Goal: Complete application form

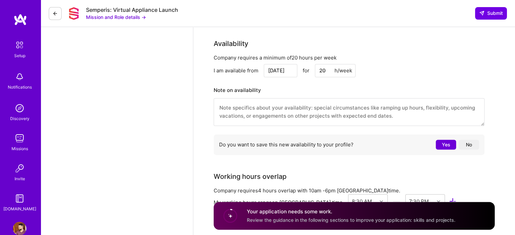
scroll to position [920, 0]
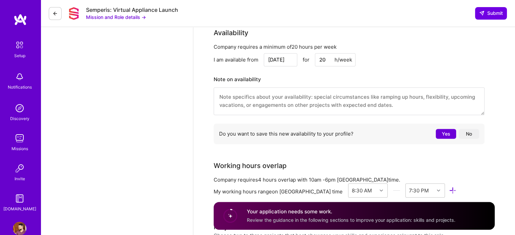
click at [268, 102] on textarea at bounding box center [349, 101] width 271 height 28
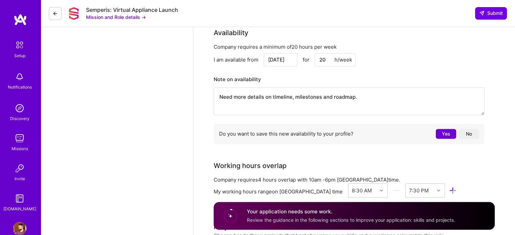
scroll to position [988, 0]
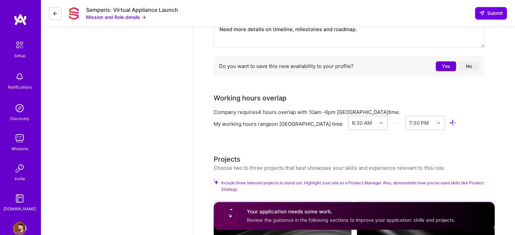
type textarea "Need more details on timeline, milestones and roadmap."
click at [380, 122] on icon at bounding box center [381, 122] width 3 height 3
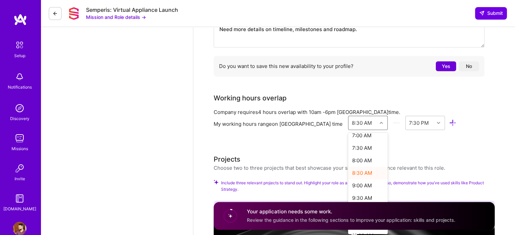
scroll to position [196, 0]
click at [352, 165] on div "9:00 AM" at bounding box center [368, 169] width 40 height 13
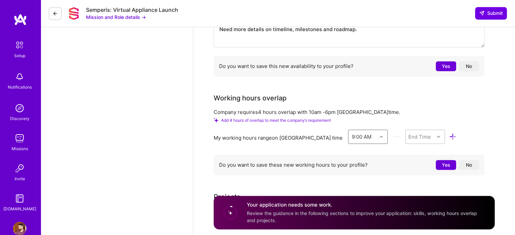
click at [393, 135] on div "option 9:00 AM, selected. Select is focused ,type to refine list, press Down to…" at bounding box center [402, 138] width 108 height 17
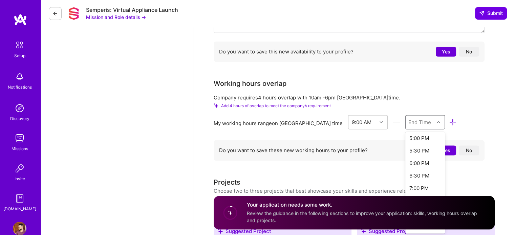
scroll to position [204, 0]
click at [409, 161] on div "6:00 PM" at bounding box center [425, 161] width 40 height 13
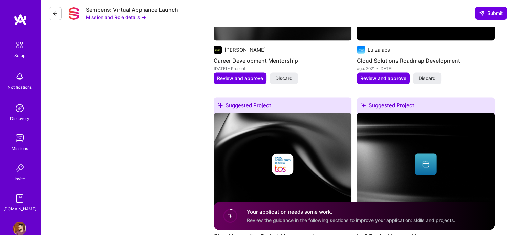
scroll to position [1224, 0]
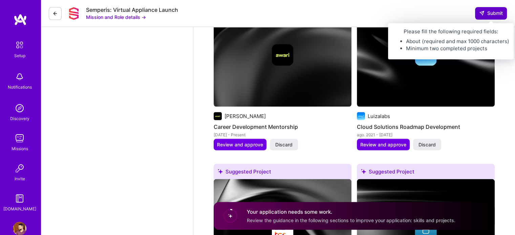
click at [490, 14] on span "Submit" at bounding box center [491, 13] width 24 height 7
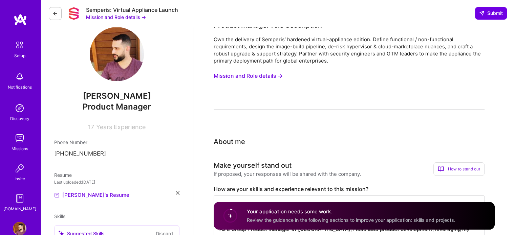
scroll to position [0, 0]
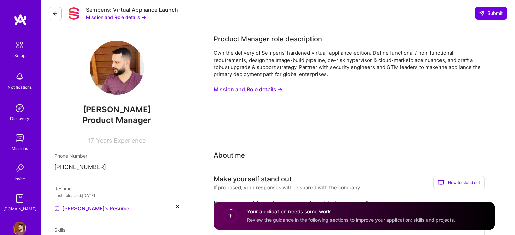
drag, startPoint x: 292, startPoint y: 219, endPoint x: 281, endPoint y: 219, distance: 10.2
click at [291, 219] on span "Review the guidance in the following sections to improve your application: skil…" at bounding box center [351, 220] width 209 height 6
click at [231, 216] on circle at bounding box center [230, 216] width 13 height 13
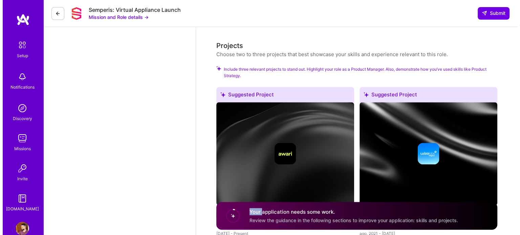
scroll to position [1219, 0]
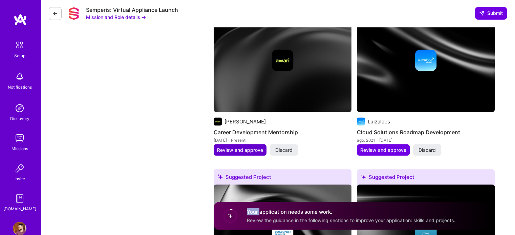
click at [228, 152] on span "Review and approve" at bounding box center [240, 150] width 46 height 7
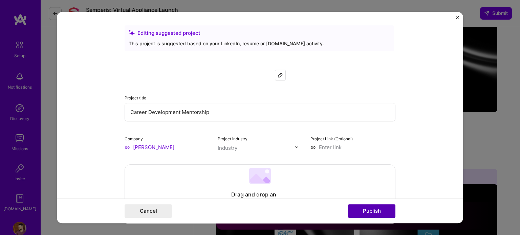
click at [377, 213] on button "Publish" at bounding box center [371, 212] width 47 height 14
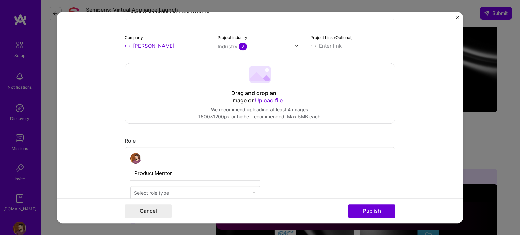
scroll to position [237, 0]
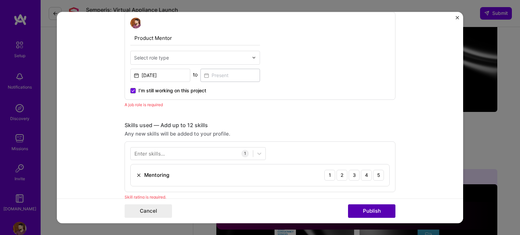
click at [359, 211] on button "Publish" at bounding box center [371, 212] width 47 height 14
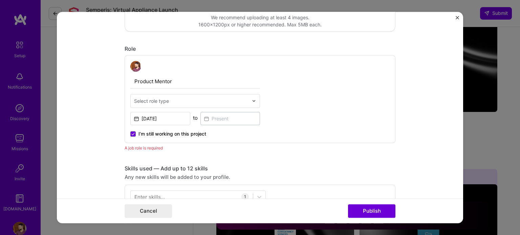
scroll to position [193, 0]
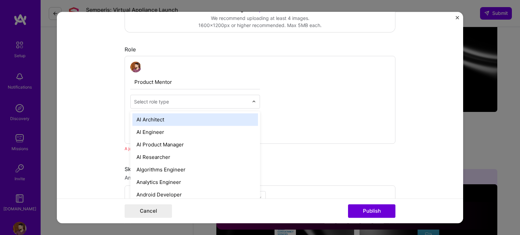
click at [173, 100] on input "text" at bounding box center [191, 101] width 114 height 7
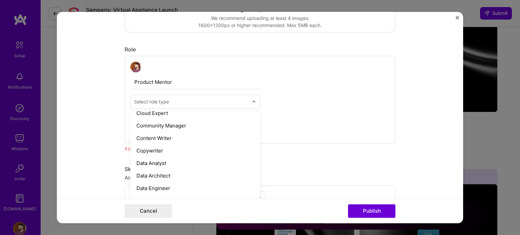
scroll to position [220, 0]
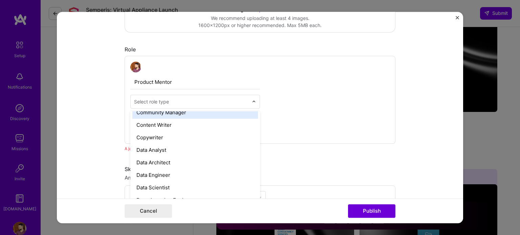
click at [236, 103] on input "text" at bounding box center [191, 101] width 114 height 7
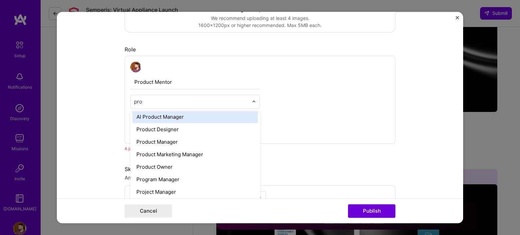
scroll to position [0, 0]
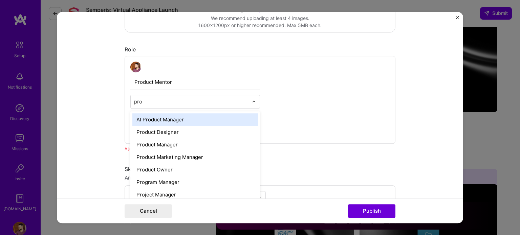
type input "prod"
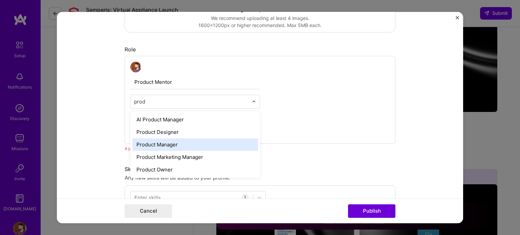
click at [187, 143] on div "Product Manager" at bounding box center [195, 144] width 126 height 13
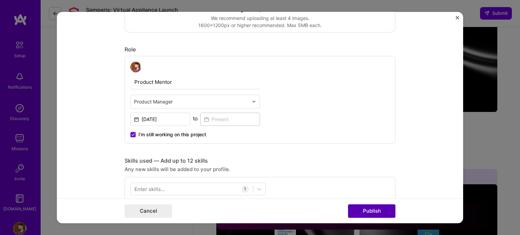
click at [369, 209] on button "Publish" at bounding box center [371, 212] width 47 height 14
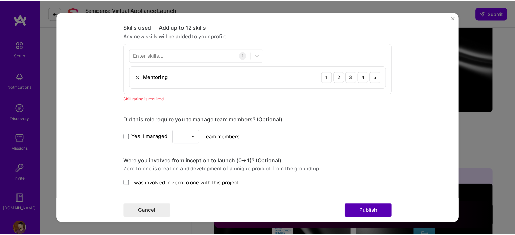
scroll to position [338, 0]
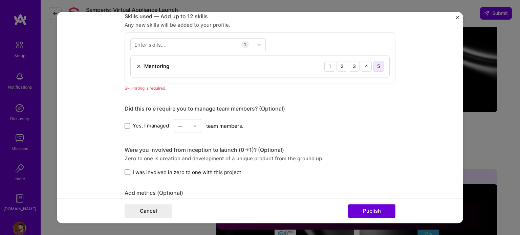
click at [373, 64] on div "5" at bounding box center [378, 66] width 11 height 11
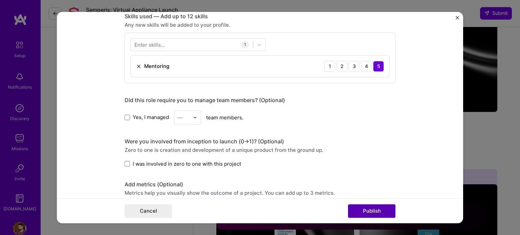
click at [375, 212] on button "Publish" at bounding box center [371, 212] width 47 height 14
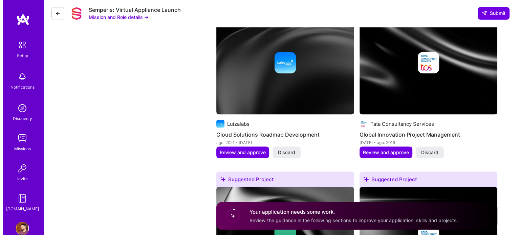
scroll to position [1219, 0]
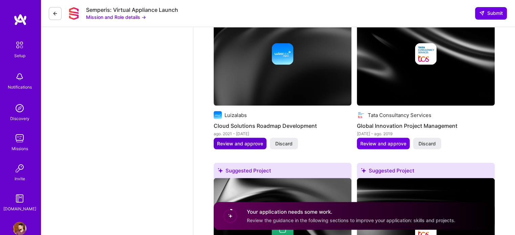
click at [252, 145] on span "Review and approve" at bounding box center [240, 143] width 46 height 7
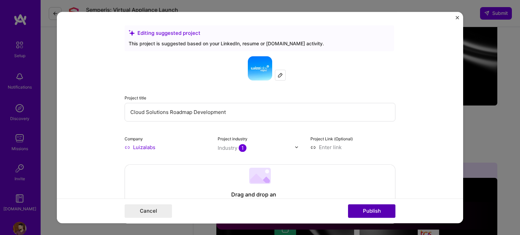
click at [370, 212] on button "Publish" at bounding box center [371, 212] width 47 height 14
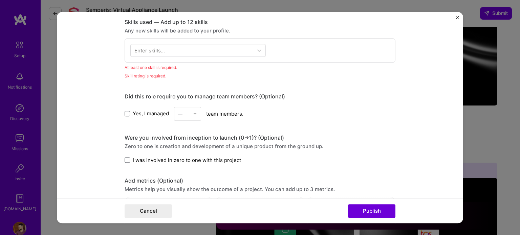
scroll to position [338, 0]
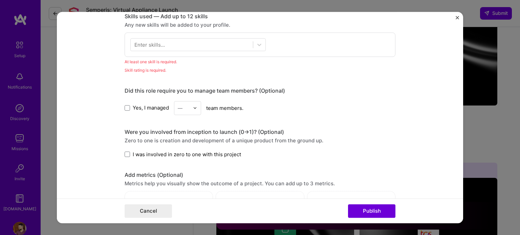
click at [161, 44] on div "Enter skills..." at bounding box center [149, 44] width 30 height 7
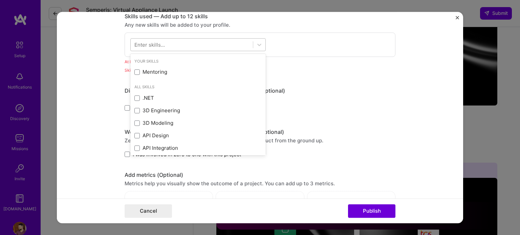
click at [200, 43] on div at bounding box center [192, 44] width 122 height 11
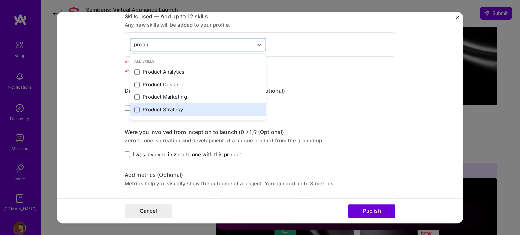
click at [181, 110] on div "Product Strategy" at bounding box center [197, 109] width 127 height 7
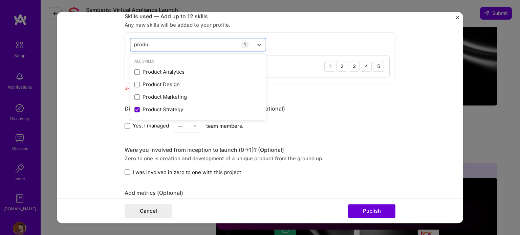
click at [291, 44] on div "option Product Strategy, selected. option Product Analytics focused, 0 of 2. 4 …" at bounding box center [260, 58] width 271 height 51
drag, startPoint x: 212, startPoint y: 44, endPoint x: 123, endPoint y: 46, distance: 89.4
click at [125, 46] on div "option Product Strategy, selected. option Product Analytics focused, 0 of 2. 4 …" at bounding box center [260, 58] width 271 height 51
type input "p"
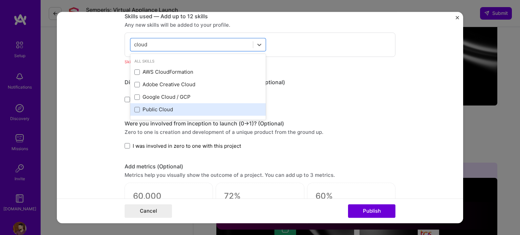
click at [200, 111] on div "Public Cloud" at bounding box center [197, 109] width 127 height 7
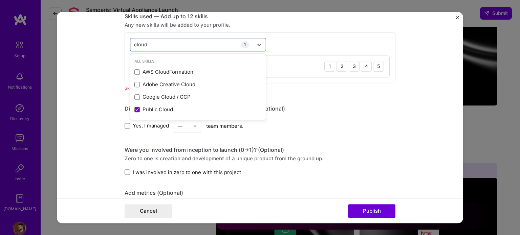
type input "cloud"
click at [315, 106] on div "Did this role require you to manage team members? (Optional)" at bounding box center [260, 108] width 271 height 7
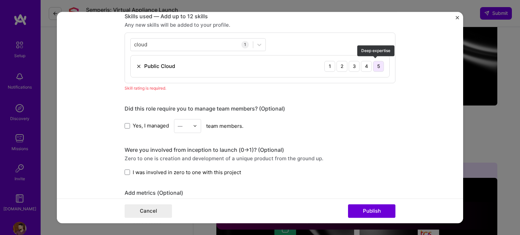
click at [373, 66] on div "5" at bounding box center [378, 66] width 11 height 11
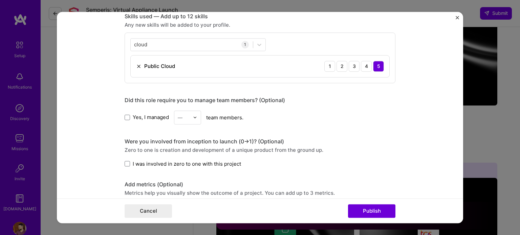
scroll to position [304, 0]
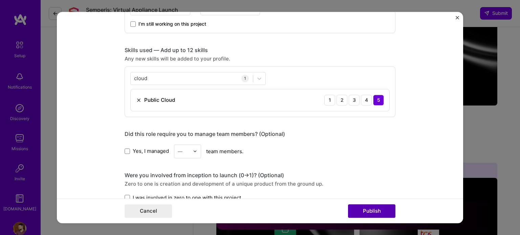
click at [363, 213] on button "Publish" at bounding box center [371, 212] width 47 height 14
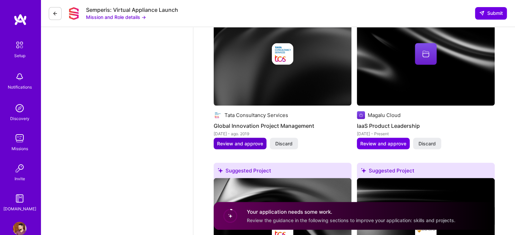
click at [253, 144] on span "Review and approve" at bounding box center [240, 143] width 46 height 7
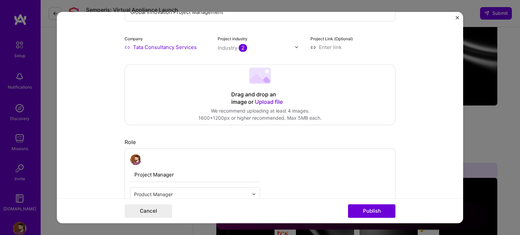
scroll to position [102, 0]
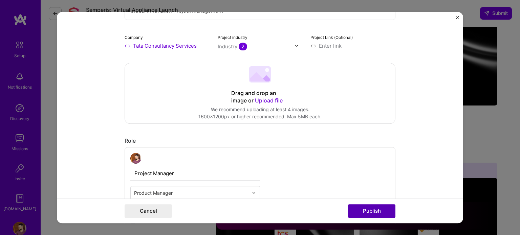
click at [363, 215] on button "Publish" at bounding box center [371, 212] width 47 height 14
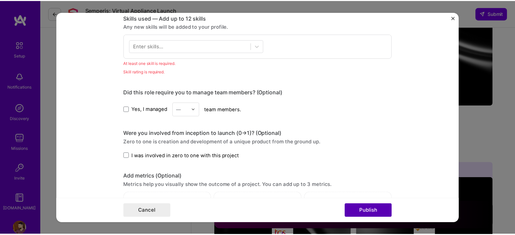
scroll to position [338, 0]
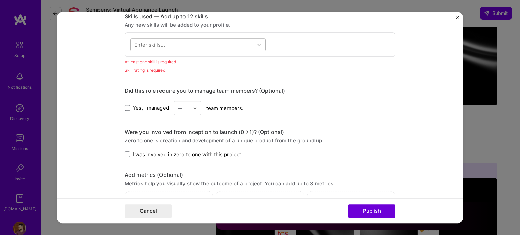
click at [190, 46] on div at bounding box center [192, 44] width 122 height 11
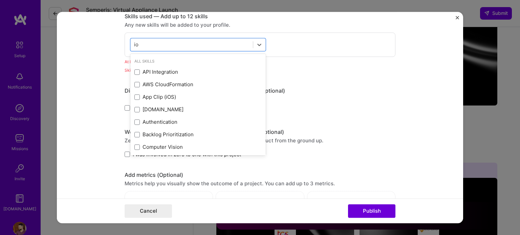
type input "i"
type input "I"
type input "t"
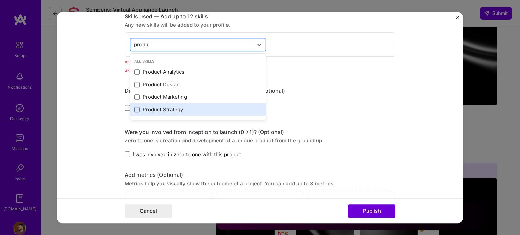
click at [186, 107] on div "Product Strategy" at bounding box center [197, 109] width 127 height 7
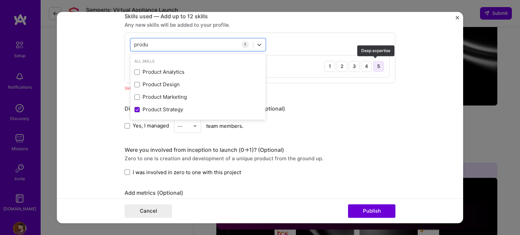
type input "produ"
click at [377, 65] on div "5" at bounding box center [378, 66] width 11 height 11
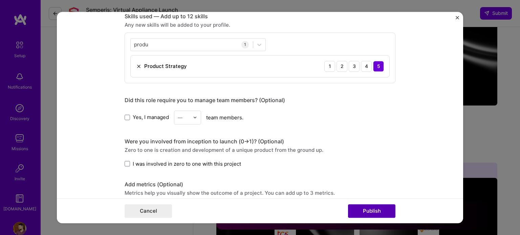
click at [381, 214] on button "Publish" at bounding box center [371, 212] width 47 height 14
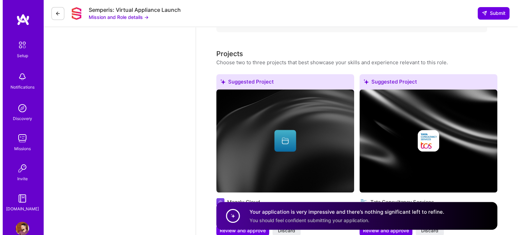
scroll to position [1253, 0]
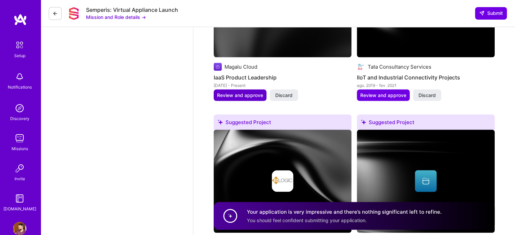
click at [247, 94] on span "Review and approve" at bounding box center [240, 95] width 46 height 7
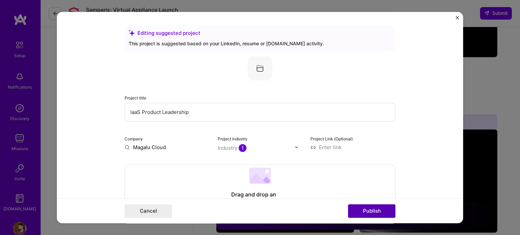
click at [365, 210] on button "Publish" at bounding box center [371, 212] width 47 height 14
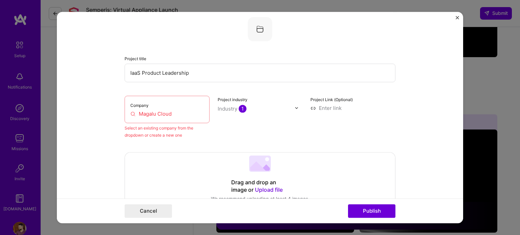
scroll to position [44, 0]
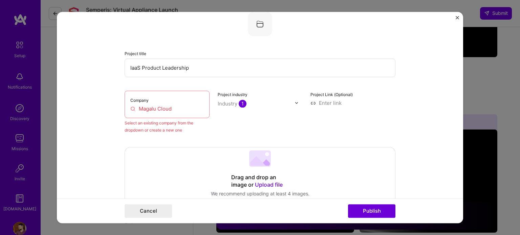
click at [144, 107] on input "Magalu Cloud" at bounding box center [166, 108] width 73 height 7
click at [175, 105] on input "Magalu Cloud" at bounding box center [166, 108] width 73 height 7
click at [176, 101] on div "Company Magalu Cloud" at bounding box center [167, 104] width 85 height 27
drag, startPoint x: 171, startPoint y: 109, endPoint x: 116, endPoint y: 103, distance: 54.9
click at [116, 103] on form "Editing suggested project This project is suggested based on your LinkedIn, res…" at bounding box center [260, 118] width 406 height 212
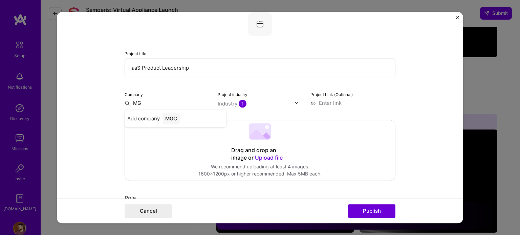
type input "M"
type input "Magalu Cloud"
click at [130, 122] on div "Add company Magalu Cloud" at bounding box center [176, 118] width 102 height 17
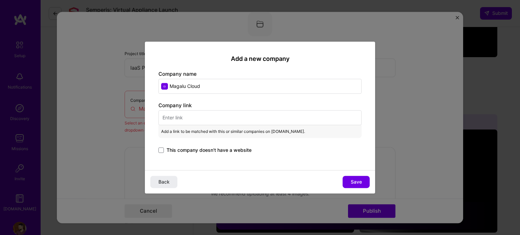
click at [210, 120] on input "text" at bounding box center [259, 117] width 203 height 15
paste input "[URL][DOMAIN_NAME]"
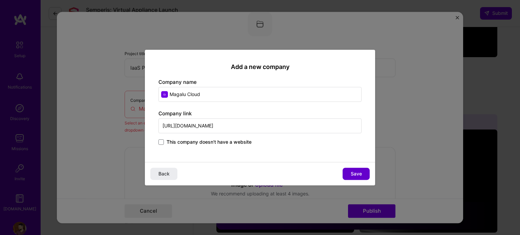
type input "[URL][DOMAIN_NAME]"
click at [352, 175] on span "Save" at bounding box center [356, 174] width 11 height 7
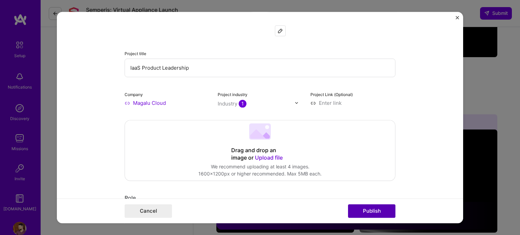
click at [374, 211] on button "Publish" at bounding box center [371, 212] width 47 height 14
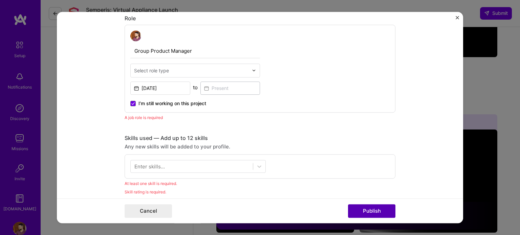
scroll to position [227, 0]
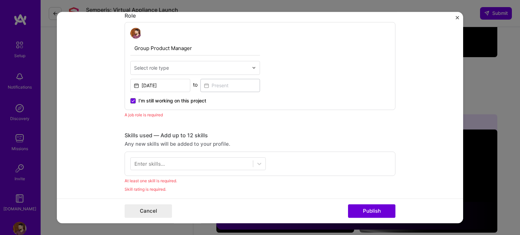
click at [156, 66] on div "Select role type" at bounding box center [151, 67] width 35 height 7
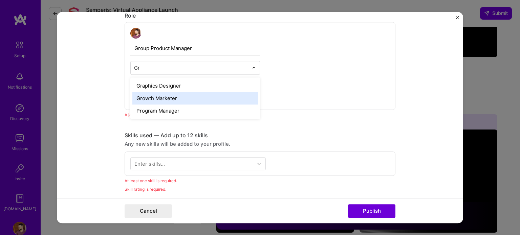
type input "G"
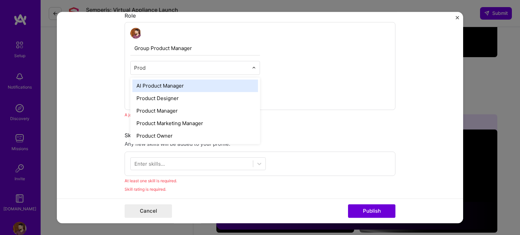
type input "Produ"
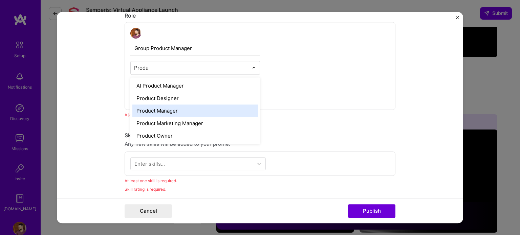
click at [200, 107] on div "Product Manager" at bounding box center [195, 111] width 126 height 13
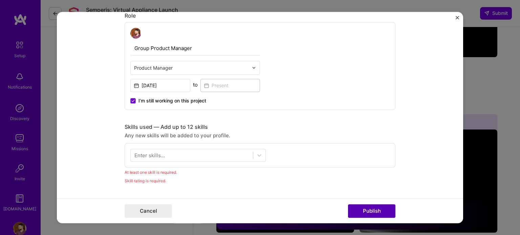
click at [363, 212] on button "Publish" at bounding box center [371, 212] width 47 height 14
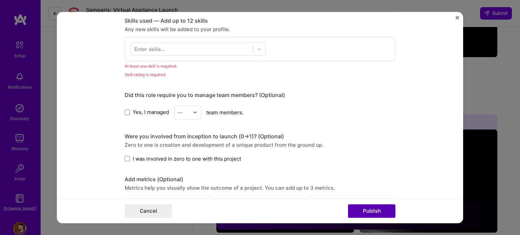
scroll to position [338, 0]
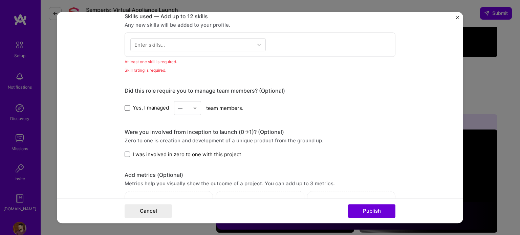
click at [125, 108] on span at bounding box center [127, 107] width 5 height 5
click at [0, 0] on input "Yes, I managed" at bounding box center [0, 0] width 0 height 0
click at [185, 108] on input "text" at bounding box center [184, 108] width 12 height 7
click at [184, 184] on div "6" at bounding box center [187, 188] width 23 height 13
click at [125, 153] on span at bounding box center [127, 154] width 5 height 5
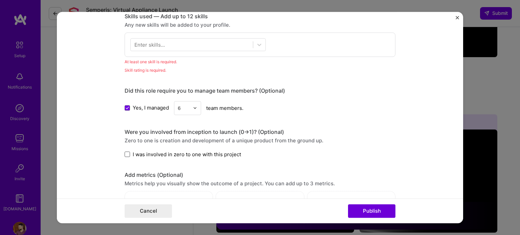
click at [0, 0] on input "I was involved in zero to one with this project" at bounding box center [0, 0] width 0 height 0
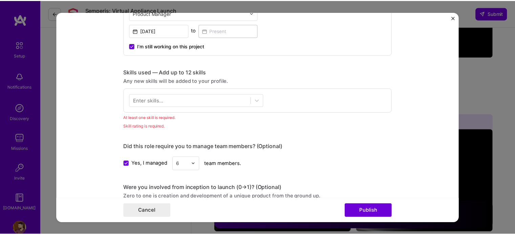
scroll to position [270, 0]
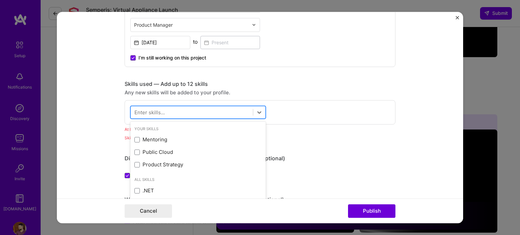
click at [169, 107] on div at bounding box center [192, 112] width 122 height 11
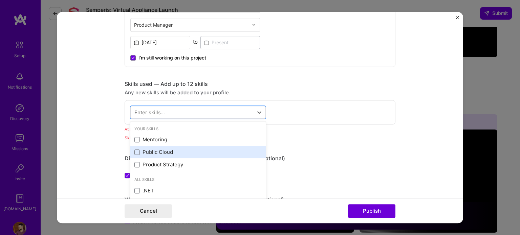
click at [169, 152] on div "Public Cloud" at bounding box center [197, 152] width 127 height 7
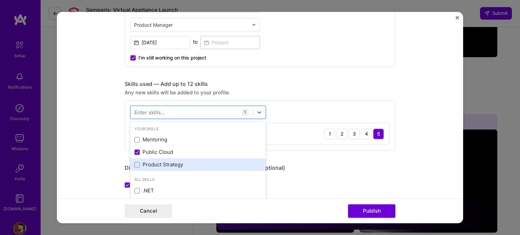
click at [194, 162] on div "Product Strategy" at bounding box center [197, 165] width 127 height 7
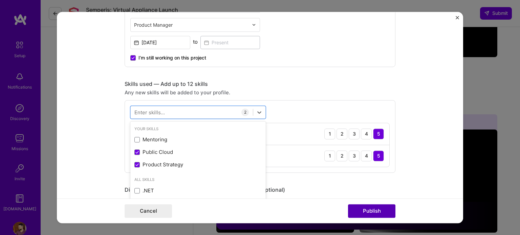
click at [366, 216] on button "Publish" at bounding box center [371, 212] width 47 height 14
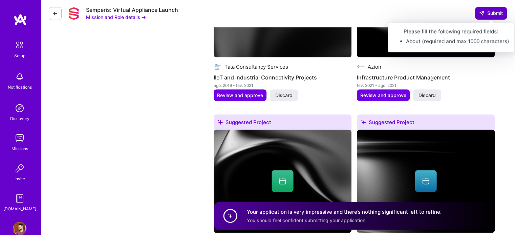
click at [486, 13] on span "Submit" at bounding box center [491, 13] width 24 height 7
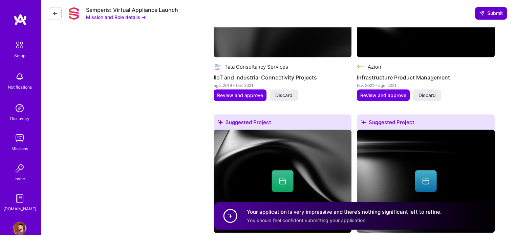
click at [486, 13] on span "Submit" at bounding box center [491, 13] width 24 height 7
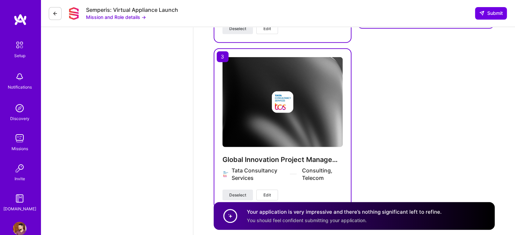
scroll to position [1855, 0]
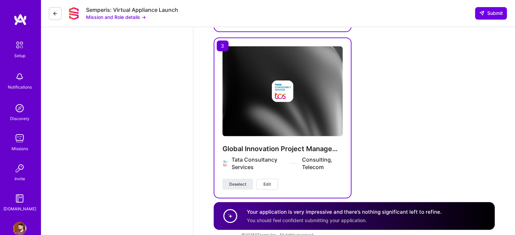
click at [232, 211] on circle at bounding box center [230, 216] width 13 height 13
click at [233, 211] on circle at bounding box center [230, 216] width 13 height 13
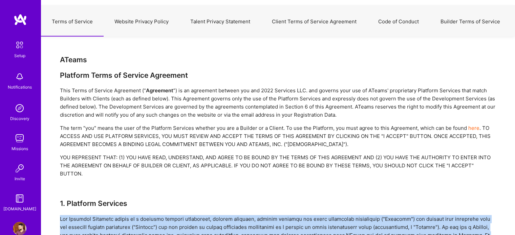
click at [132, 21] on button "Website Privacy Policy" at bounding box center [142, 22] width 76 height 30
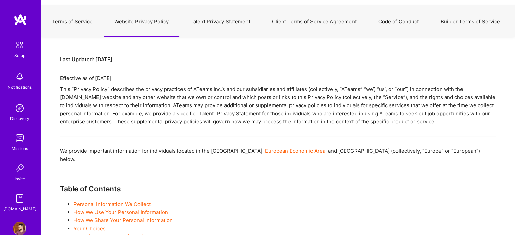
click at [223, 25] on button "Talent Privacy Statement" at bounding box center [220, 22] width 82 height 30
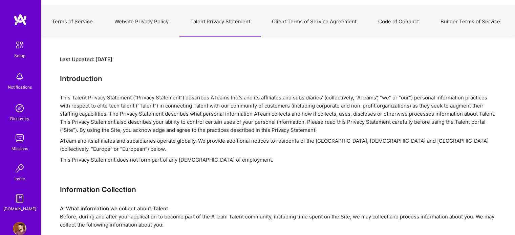
click at [338, 20] on button "Client Terms of Service Agreement" at bounding box center [314, 22] width 106 height 30
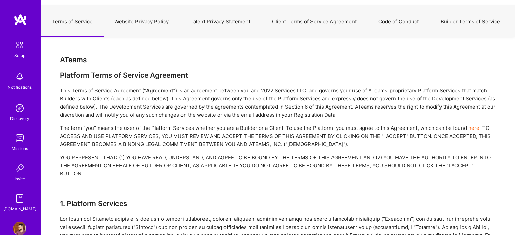
click at [339, 21] on button "Client Terms of Service Agreement" at bounding box center [314, 22] width 106 height 30
click at [317, 21] on button "Client Terms of Service Agreement" at bounding box center [314, 22] width 106 height 30
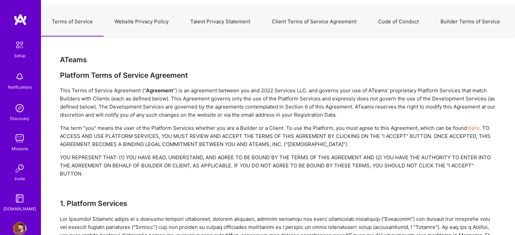
click at [399, 18] on button "Code of Conduct" at bounding box center [398, 22] width 62 height 30
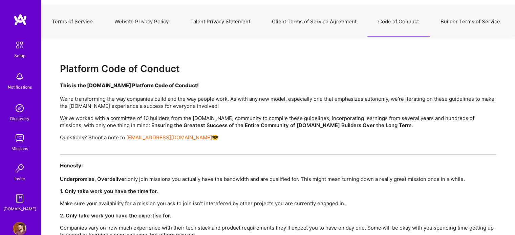
click at [302, 20] on button "Client Terms of Service Agreement" at bounding box center [314, 22] width 106 height 30
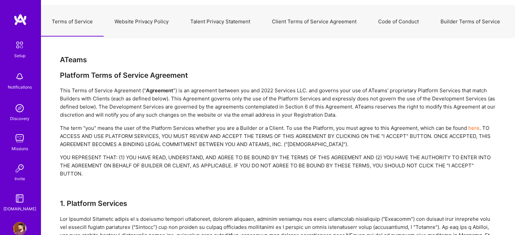
click at [382, 21] on button "Code of Conduct" at bounding box center [398, 22] width 62 height 30
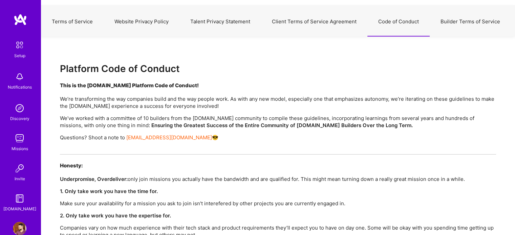
click at [467, 19] on button "Builder Terms of Service" at bounding box center [470, 22] width 81 height 30
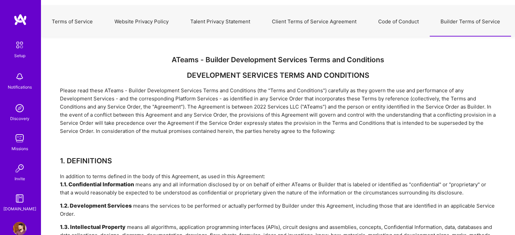
click at [85, 18] on button "Terms of Service" at bounding box center [72, 22] width 63 height 30
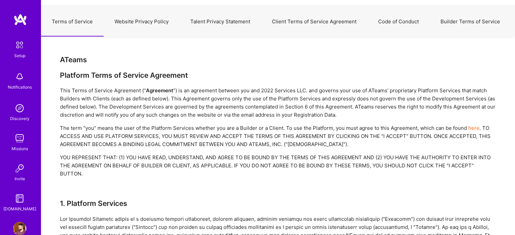
click at [17, 47] on img at bounding box center [20, 45] width 14 height 14
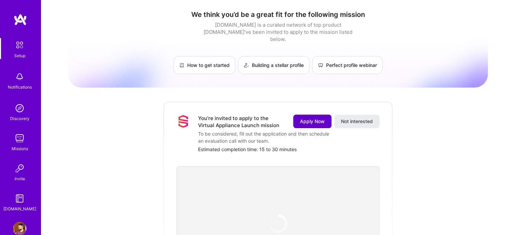
click at [318, 118] on span "Apply Now" at bounding box center [312, 121] width 25 height 7
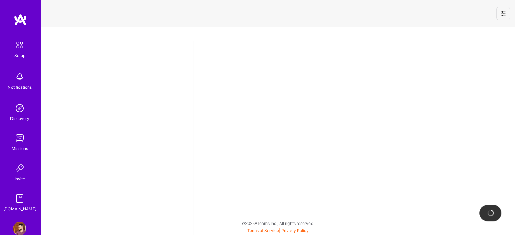
select select "BR"
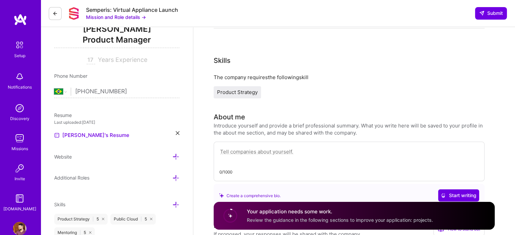
scroll to position [129, 0]
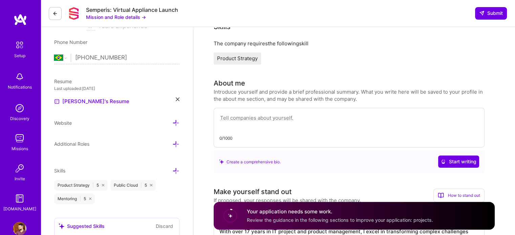
click at [270, 119] on textarea at bounding box center [348, 122] width 259 height 16
paste textarea "ith over 17 years in IT project and product management, I excel in transforming…"
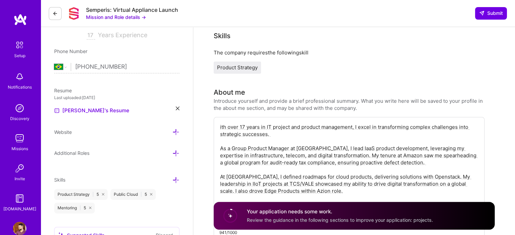
scroll to position [163, 0]
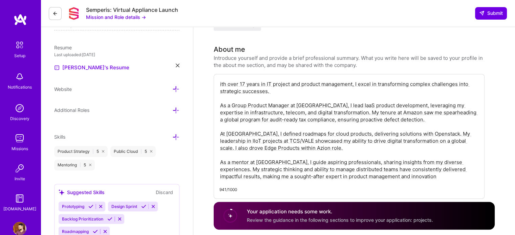
click at [220, 83] on textarea "ith over 17 years in IT project and product management, I excel in transforming…" at bounding box center [348, 130] width 259 height 101
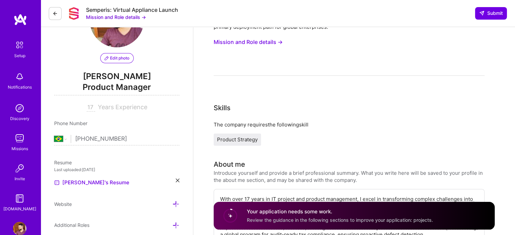
scroll to position [42, 0]
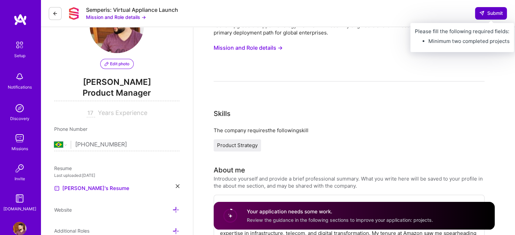
type textarea "With over 17 years in IT project and product management, I excel in transformin…"
click at [488, 10] on span "Submit" at bounding box center [491, 13] width 24 height 7
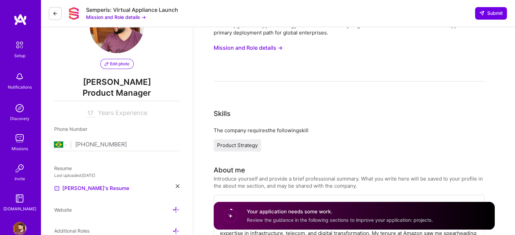
click at [93, 113] on input "17" at bounding box center [91, 113] width 8 height 8
click at [91, 113] on input "17" at bounding box center [91, 113] width 8 height 8
drag, startPoint x: 87, startPoint y: 112, endPoint x: 99, endPoint y: 112, distance: 11.9
click at [99, 112] on div "17 Years Experience" at bounding box center [116, 113] width 125 height 8
type input "20"
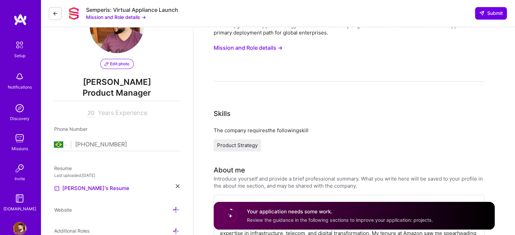
drag, startPoint x: 99, startPoint y: 112, endPoint x: 67, endPoint y: 110, distance: 31.9
click at [67, 110] on div "20 Years Experience" at bounding box center [116, 113] width 125 height 8
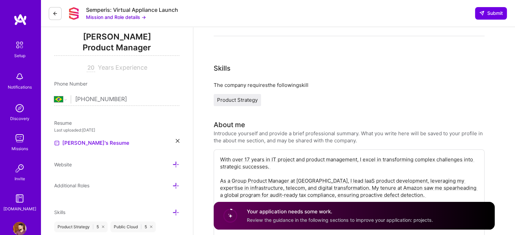
scroll to position [143, 0]
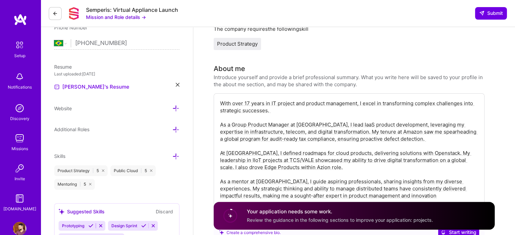
drag, startPoint x: 249, startPoint y: 101, endPoint x: 244, endPoint y: 100, distance: 4.8
click at [244, 100] on textarea "With over 17 years in IT project and product management, I excel in transformin…" at bounding box center [348, 149] width 259 height 101
type textarea "With over 20 years in IT project and product management, I excel in transformin…"
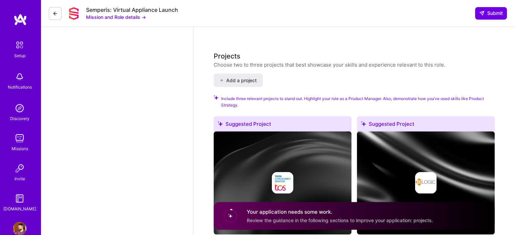
scroll to position [1464, 0]
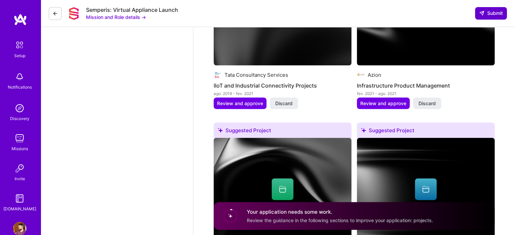
click at [491, 13] on span "Submit" at bounding box center [491, 13] width 24 height 7
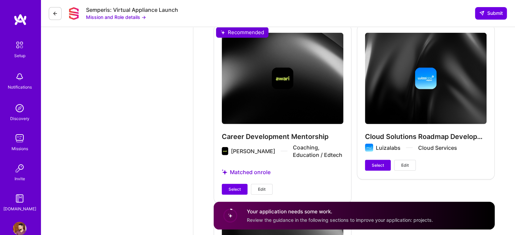
scroll to position [1972, 0]
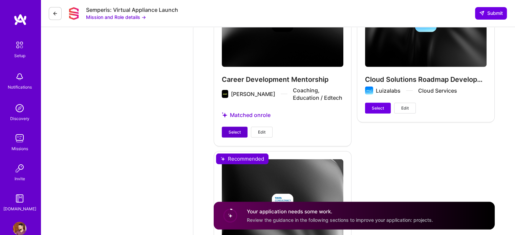
click at [232, 129] on span "Select" at bounding box center [235, 132] width 12 height 6
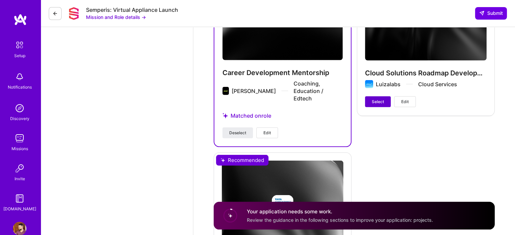
click at [378, 103] on span "Select" at bounding box center [378, 102] width 12 height 6
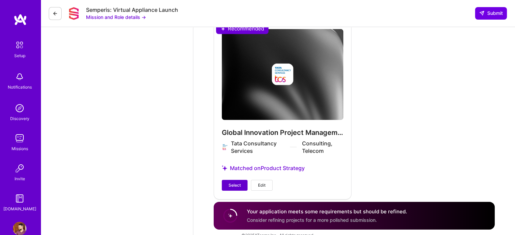
click at [240, 182] on span "Select" at bounding box center [235, 185] width 12 height 6
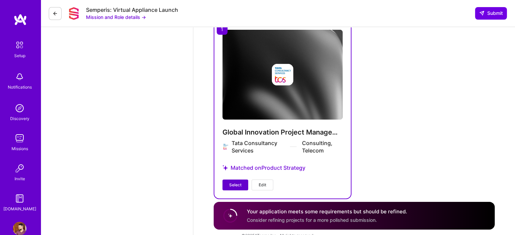
scroll to position [2089, 0]
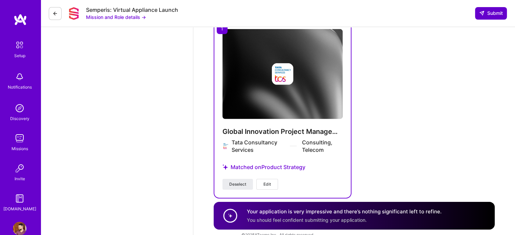
click at [490, 10] on span "Submit" at bounding box center [491, 13] width 24 height 7
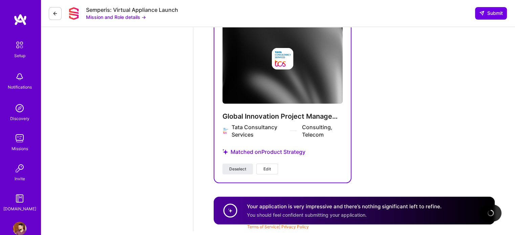
scroll to position [1895, 0]
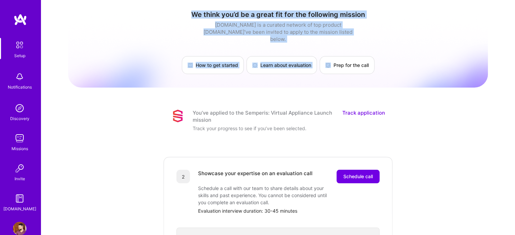
drag, startPoint x: 188, startPoint y: 14, endPoint x: 381, endPoint y: 39, distance: 194.0
click at [381, 39] on div "We think you’d be a great fit for the following mission [DOMAIN_NAME] is a cura…" at bounding box center [278, 42] width 420 height 64
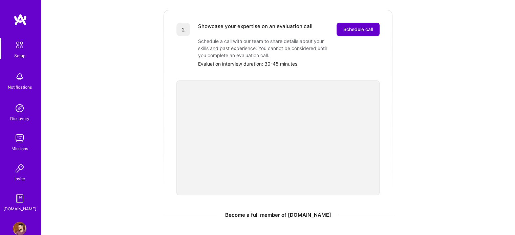
scroll to position [135, 0]
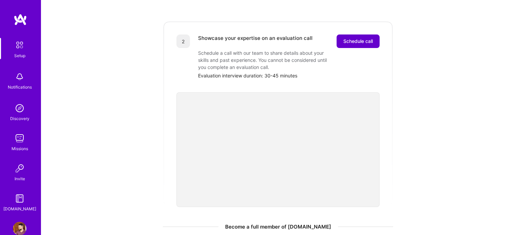
click at [371, 38] on span "Schedule call" at bounding box center [357, 41] width 29 height 7
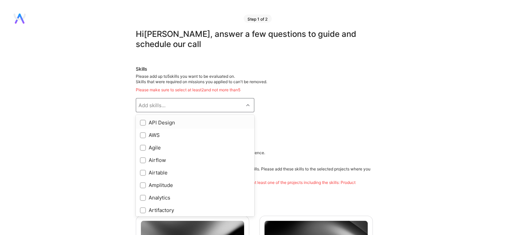
click at [154, 105] on div "Add skills..." at bounding box center [151, 105] width 27 height 7
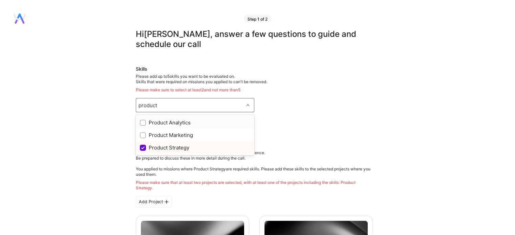
type input "product"
click at [324, 103] on div "Skills Please add up to 5 skills you want to be evaluated on. Skills that were …" at bounding box center [254, 97] width 237 height 63
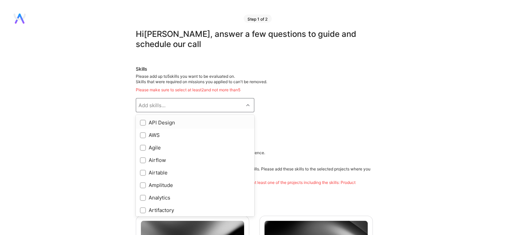
click at [211, 107] on div "Add skills..." at bounding box center [189, 106] width 107 height 14
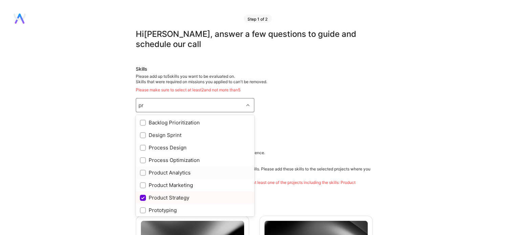
type input "p"
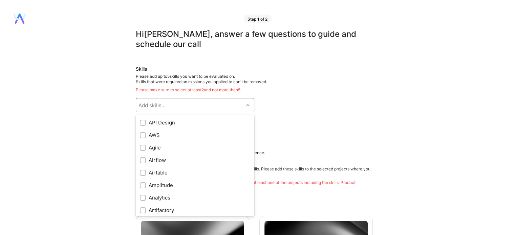
checkbox input "true"
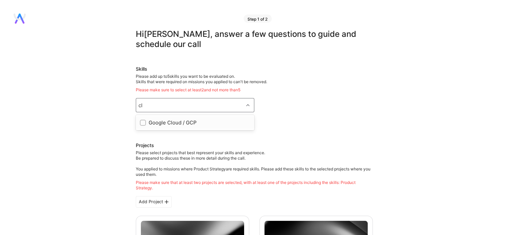
type input "c"
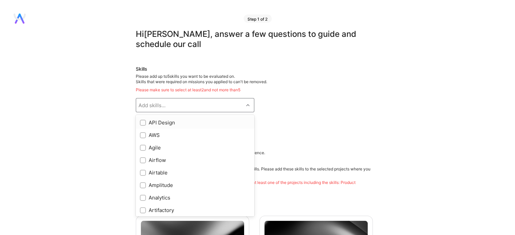
checkbox input "true"
click at [220, 107] on div "Add skills..." at bounding box center [189, 106] width 107 height 14
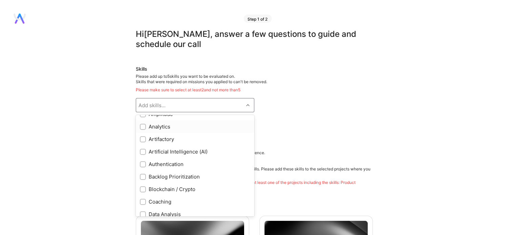
scroll to position [81, 0]
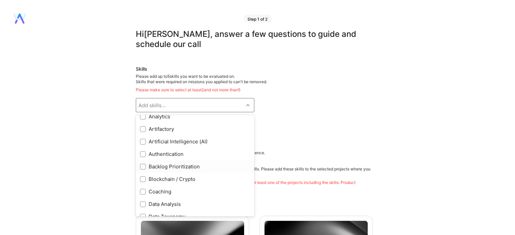
click at [145, 166] on input "checkbox" at bounding box center [143, 167] width 5 height 5
checkbox input "true"
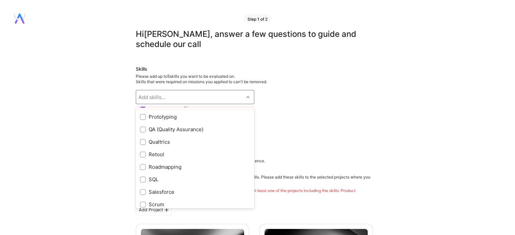
scroll to position [650, 0]
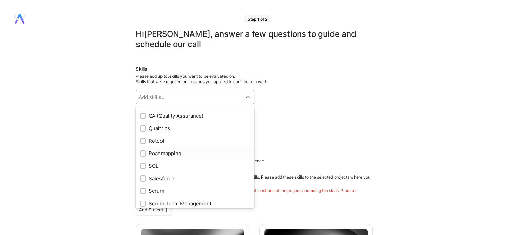
click at [142, 154] on input "checkbox" at bounding box center [143, 154] width 5 height 5
checkbox input "true"
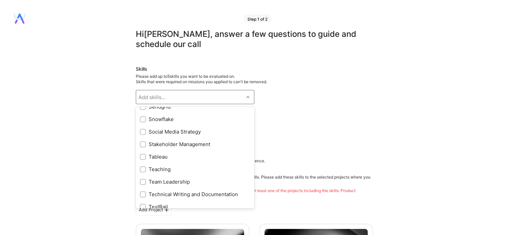
scroll to position [786, 0]
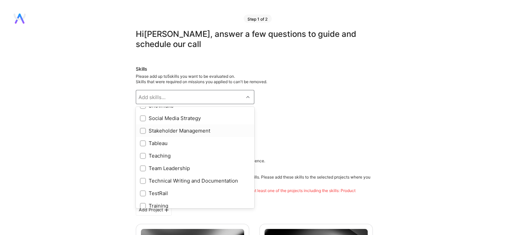
click at [143, 132] on input "checkbox" at bounding box center [143, 131] width 5 height 5
checkbox input "true"
click at [143, 181] on input "checkbox" at bounding box center [143, 181] width 5 height 5
checkbox input "true"
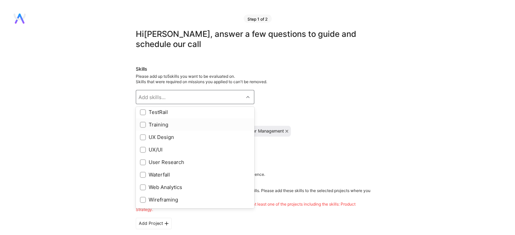
scroll to position [878, 0]
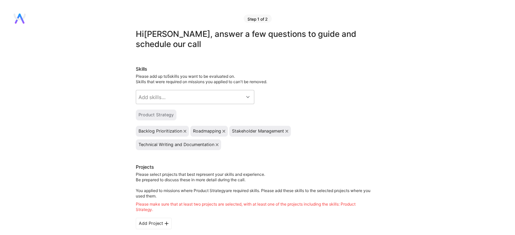
scroll to position [68, 0]
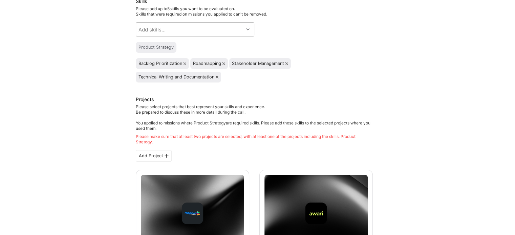
click at [155, 156] on div "Add Project" at bounding box center [154, 156] width 36 height 12
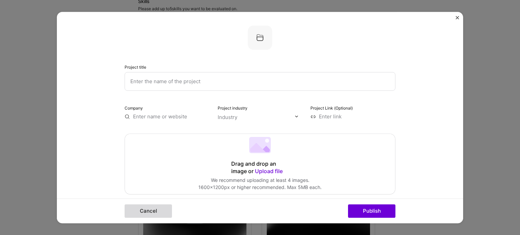
click at [154, 212] on button "Cancel" at bounding box center [148, 212] width 47 height 14
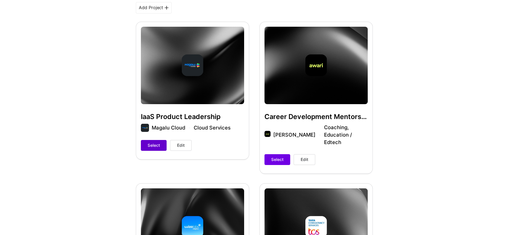
scroll to position [237, 0]
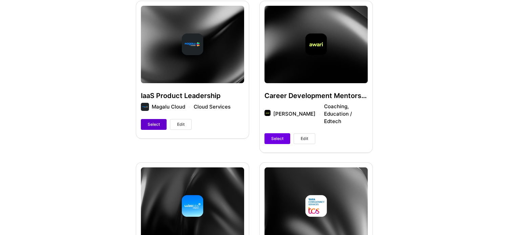
click at [157, 124] on span "Select" at bounding box center [154, 125] width 12 height 6
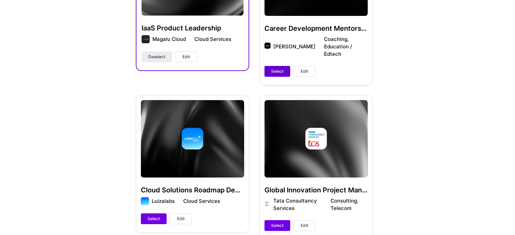
scroll to position [372, 0]
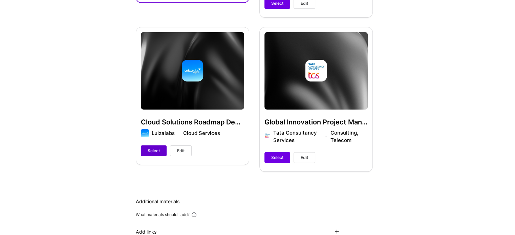
click at [155, 148] on span "Select" at bounding box center [154, 151] width 12 height 6
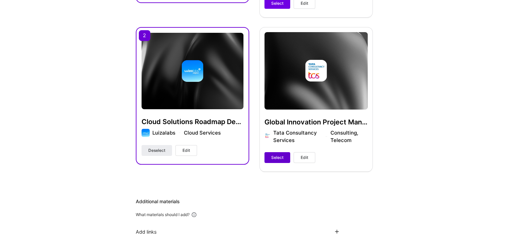
click at [275, 155] on span "Select" at bounding box center [277, 158] width 12 height 6
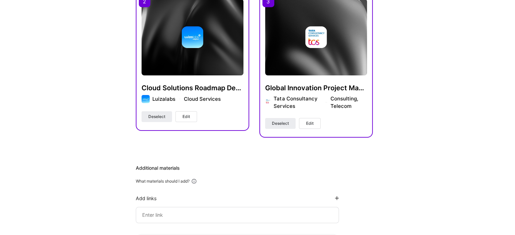
scroll to position [494, 0]
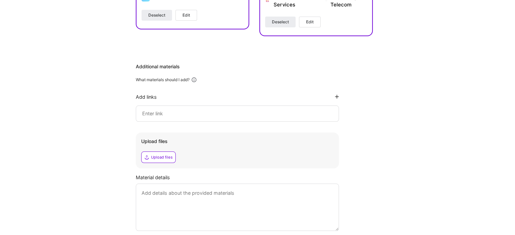
click at [203, 110] on input at bounding box center [238, 114] width 192 height 8
paste input "https://www.linkedin.com/in/pietro-zuchinali/"
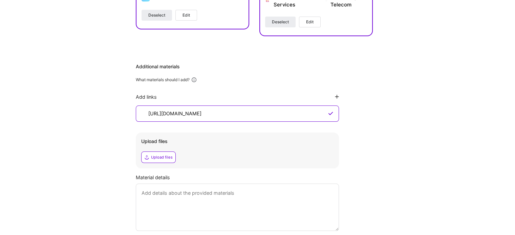
type input "https://www.linkedin.com/in/pietro-zuchinali/"
click at [165, 155] on div "Upload files" at bounding box center [162, 157] width 22 height 5
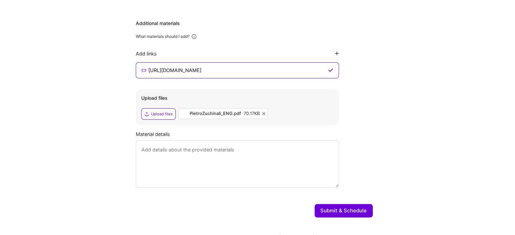
scroll to position [540, 0]
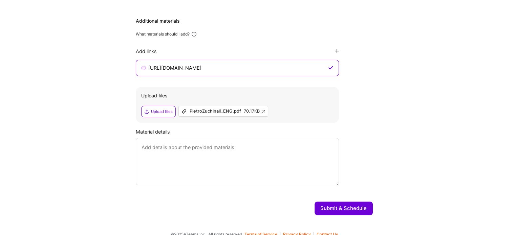
click at [264, 147] on textarea at bounding box center [237, 161] width 203 height 47
click at [338, 202] on button "Submit & Schedule" at bounding box center [344, 209] width 58 height 14
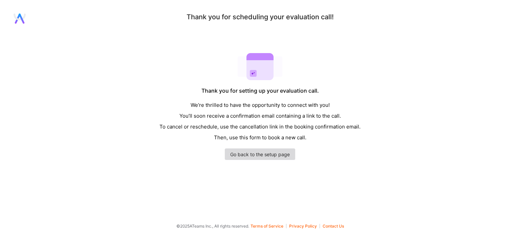
click at [255, 156] on link "Go back to the setup page" at bounding box center [260, 155] width 70 height 12
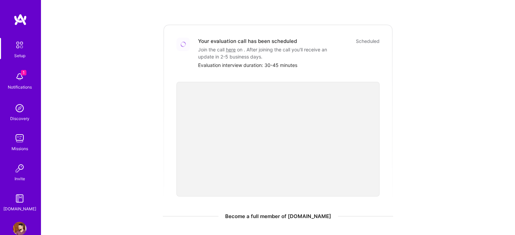
scroll to position [135, 0]
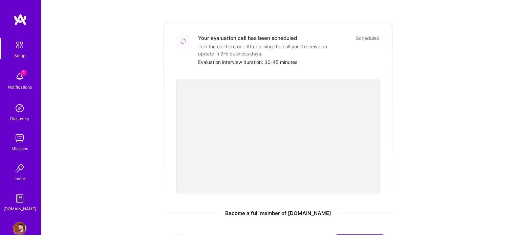
click at [144, 151] on div "We think you’d be a great fit for the following mission A.Team is a curated net…" at bounding box center [278, 123] width 420 height 506
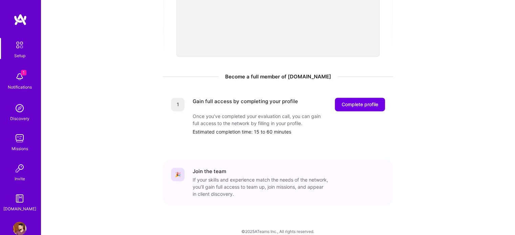
scroll to position [273, 0]
click at [373, 101] on span "Complete profile" at bounding box center [360, 104] width 37 height 7
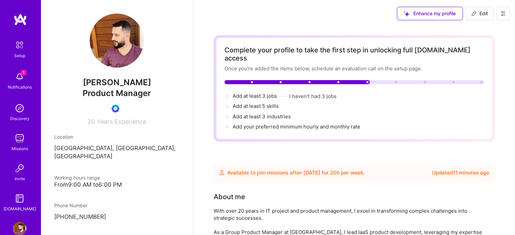
click at [228, 95] on div at bounding box center [227, 96] width 3 height 3
click at [246, 93] on span "Add at least 3 jobs →" at bounding box center [258, 96] width 50 height 6
select select "BR"
select select "Future Date"
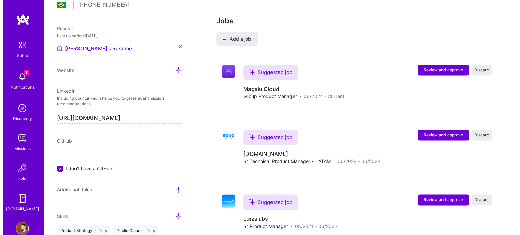
scroll to position [1044, 0]
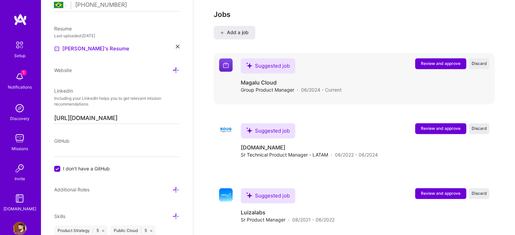
click at [461, 58] on button "Review and approve" at bounding box center [440, 63] width 51 height 11
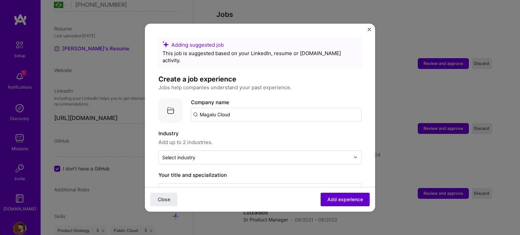
click at [327, 199] on span "Add experience" at bounding box center [345, 199] width 36 height 7
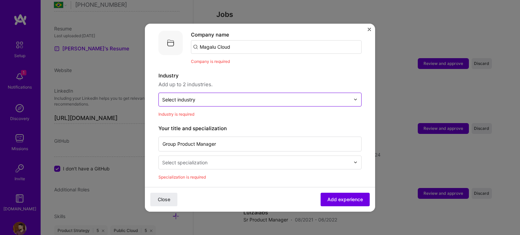
scroll to position [0, 0]
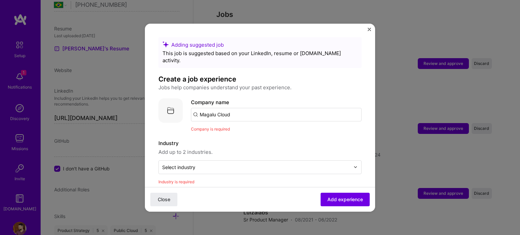
drag, startPoint x: 237, startPoint y: 109, endPoint x: 181, endPoint y: 105, distance: 56.4
click at [181, 105] on div "Company logo Company name Magalu Cloud Company is required" at bounding box center [259, 116] width 203 height 34
click at [217, 149] on span "Add company" at bounding box center [210, 152] width 33 height 7
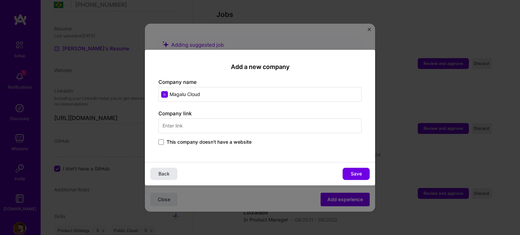
click at [176, 178] on button "Back" at bounding box center [163, 174] width 27 height 12
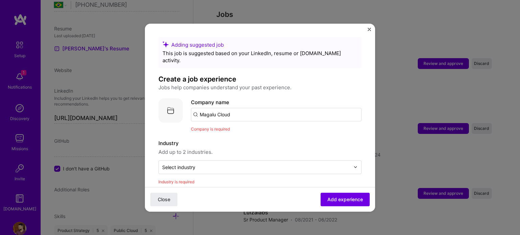
click at [248, 108] on input "Magalu Cloud" at bounding box center [276, 115] width 171 height 14
drag, startPoint x: 246, startPoint y: 108, endPoint x: 216, endPoint y: 108, distance: 30.1
click at [216, 108] on input "Magalu Cloud" at bounding box center [276, 115] width 171 height 14
drag, startPoint x: 236, startPoint y: 106, endPoint x: 153, endPoint y: 105, distance: 82.6
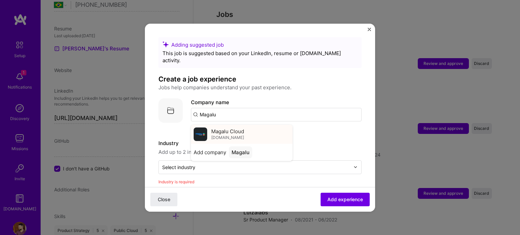
click at [224, 135] on span "magalu.cloud" at bounding box center [227, 137] width 33 height 5
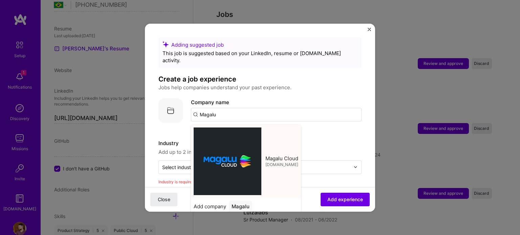
type input "Magalu Cloud"
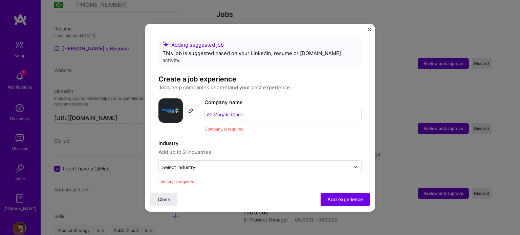
scroll to position [68, 0]
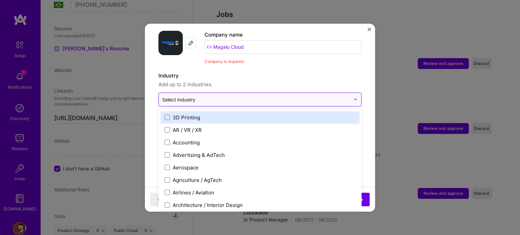
click at [188, 96] on div "Select industry 0" at bounding box center [256, 99] width 195 height 13
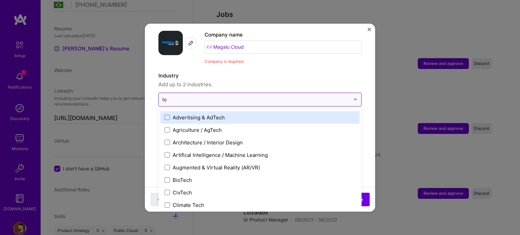
type input "t"
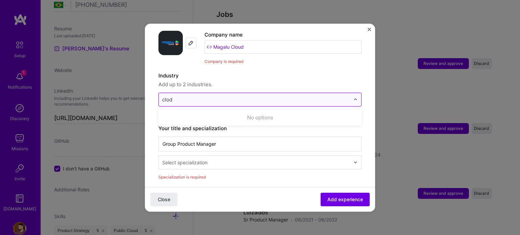
type input "clo"
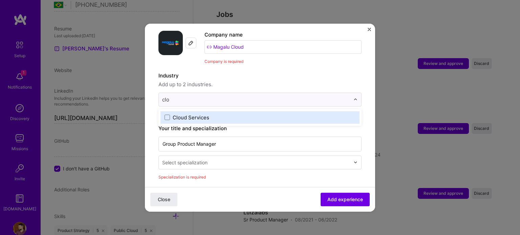
click at [192, 114] on div "Cloud Services" at bounding box center [191, 117] width 37 height 7
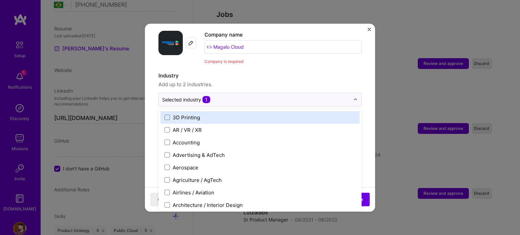
click at [146, 81] on form "Adding suggested job This job is suggested based on your LinkedIn, resume or A.…" at bounding box center [260, 231] width 230 height 523
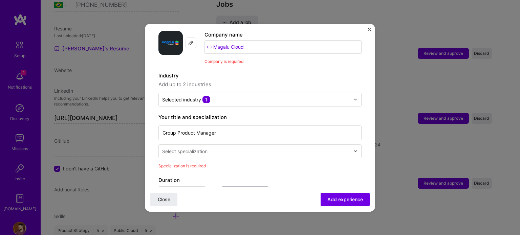
click at [202, 148] on div "Select specialization" at bounding box center [184, 151] width 45 height 7
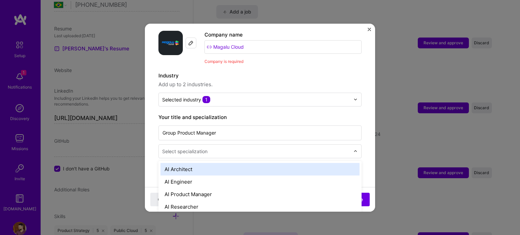
scroll to position [1066, 0]
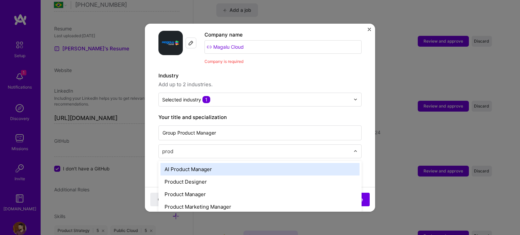
type input "produ"
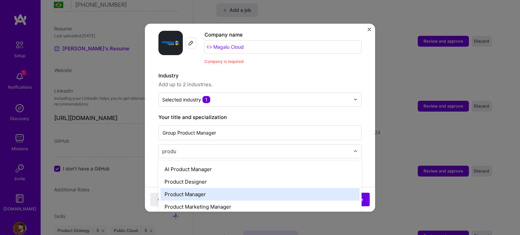
click at [206, 188] on div "Product Manager" at bounding box center [259, 194] width 199 height 13
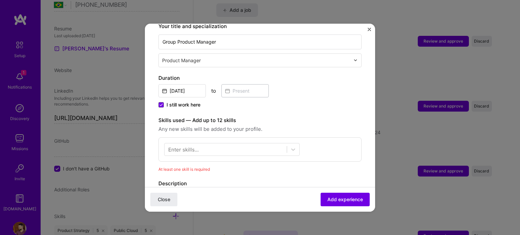
scroll to position [169, 0]
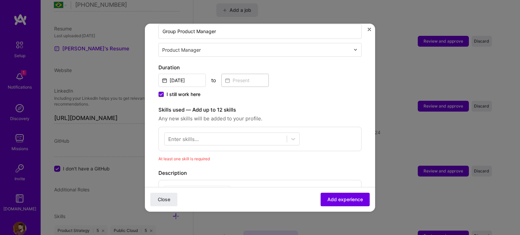
click at [191, 135] on div "Enter skills..." at bounding box center [183, 138] width 30 height 7
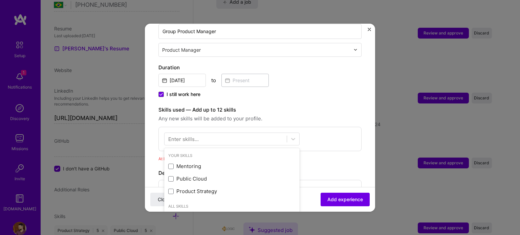
scroll to position [1075, 0]
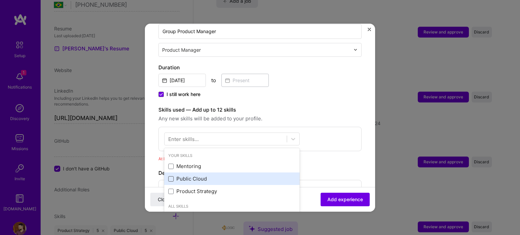
click at [172, 176] on span at bounding box center [170, 178] width 5 height 5
click at [0, 0] on input "checkbox" at bounding box center [0, 0] width 0 height 0
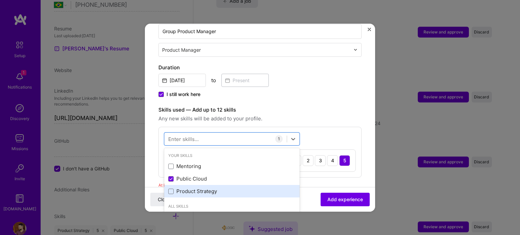
click at [173, 188] on div "Product Strategy" at bounding box center [231, 191] width 127 height 7
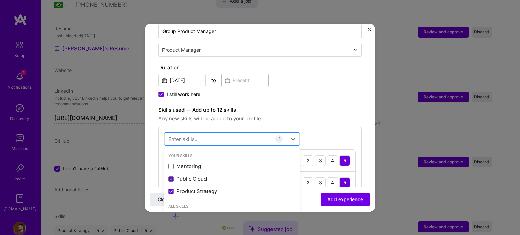
click at [324, 115] on span "Any new skills will be added to your profile." at bounding box center [259, 119] width 203 height 8
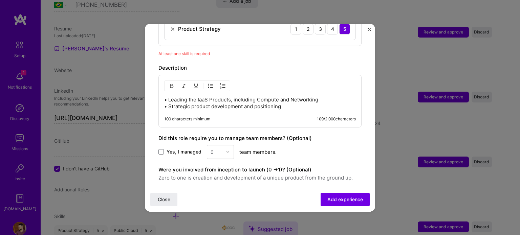
scroll to position [339, 0]
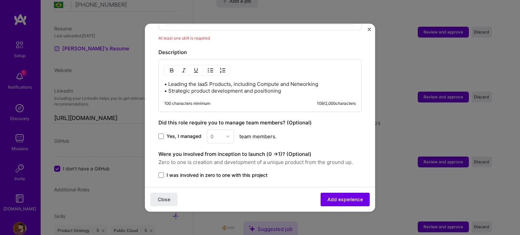
drag, startPoint x: 163, startPoint y: 127, endPoint x: 177, endPoint y: 129, distance: 14.3
click at [163, 134] on span at bounding box center [160, 136] width 5 height 5
click at [0, 0] on input "Yes, I managed" at bounding box center [0, 0] width 0 height 0
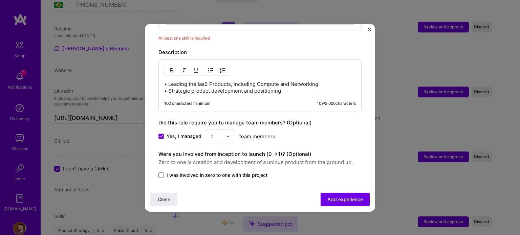
click at [223, 130] on div "0" at bounding box center [216, 136] width 19 height 13
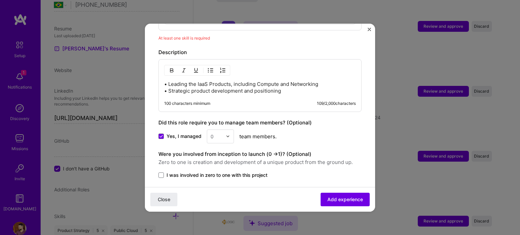
scroll to position [1082, 0]
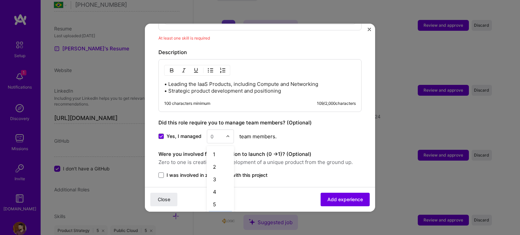
click at [217, 211] on div "6" at bounding box center [220, 217] width 23 height 13
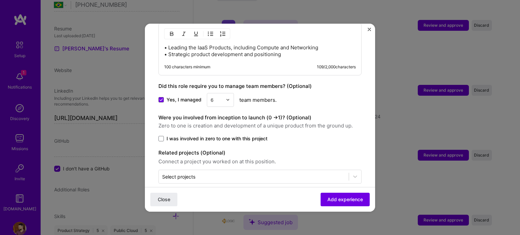
scroll to position [377, 0]
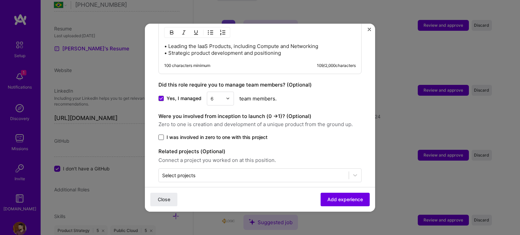
click at [161, 135] on span at bounding box center [160, 137] width 5 height 5
click at [0, 0] on input "I was involved in zero to one with this project" at bounding box center [0, 0] width 0 height 0
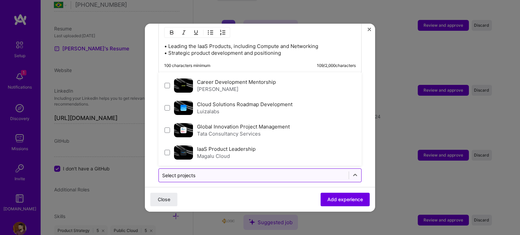
click at [194, 172] on div "Select projects" at bounding box center [178, 175] width 33 height 7
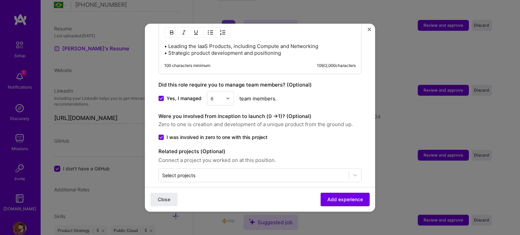
click at [242, 189] on div "Close Add experience" at bounding box center [260, 199] width 230 height 25
click at [343, 201] on span "Add experience" at bounding box center [345, 199] width 36 height 7
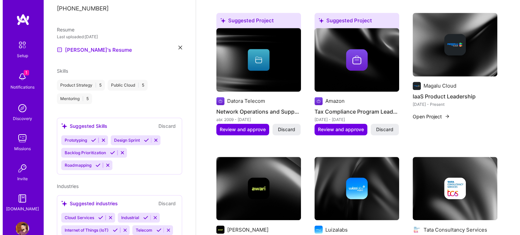
scroll to position [447, 0]
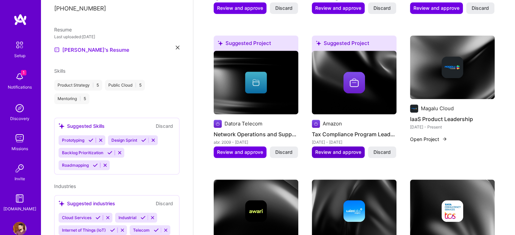
click at [349, 149] on span "Review and approve" at bounding box center [338, 152] width 46 height 7
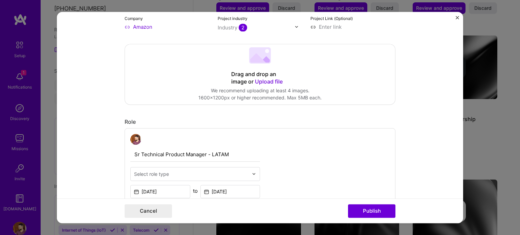
scroll to position [169, 0]
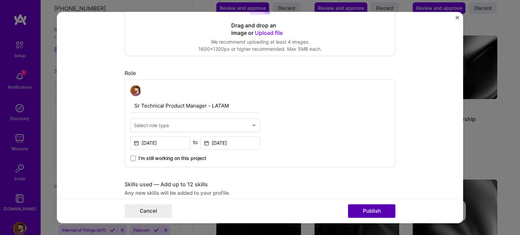
click at [368, 209] on button "Publish" at bounding box center [371, 212] width 47 height 14
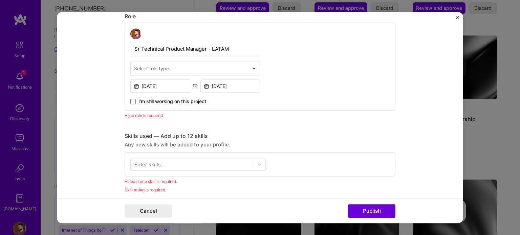
scroll to position [227, 0]
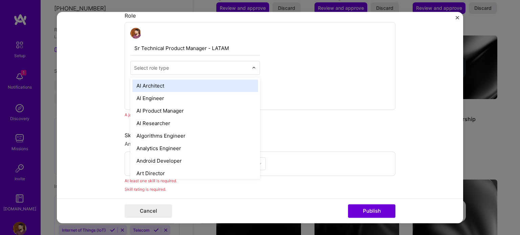
click at [146, 70] on div "Select role type" at bounding box center [151, 67] width 35 height 7
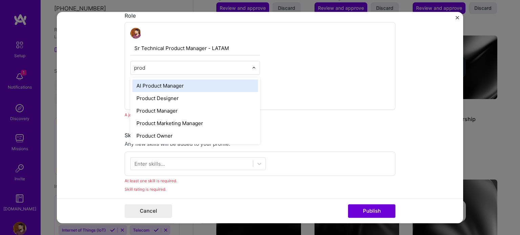
type input "produ"
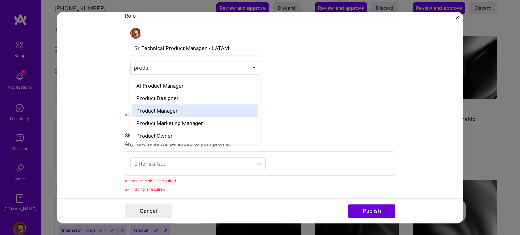
click at [160, 107] on div "Product Manager" at bounding box center [195, 111] width 126 height 13
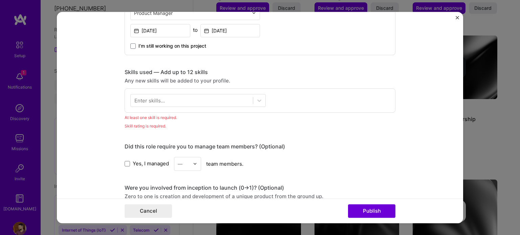
scroll to position [295, 0]
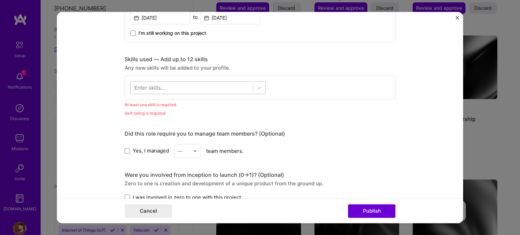
click at [190, 85] on div at bounding box center [192, 87] width 122 height 11
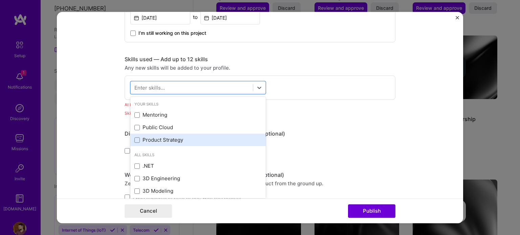
click at [175, 138] on div "Product Strategy" at bounding box center [197, 140] width 127 height 7
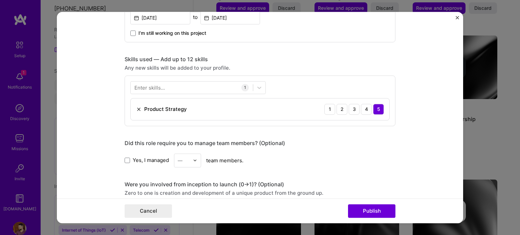
click at [367, 181] on div "Were you involved from inception to launch (0 -> 1)? (Optional)" at bounding box center [260, 184] width 271 height 7
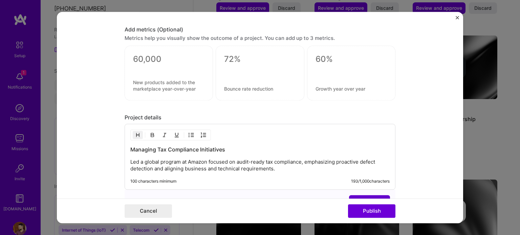
scroll to position [498, 0]
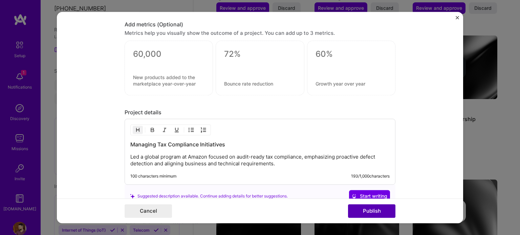
click at [368, 209] on button "Publish" at bounding box center [371, 212] width 47 height 14
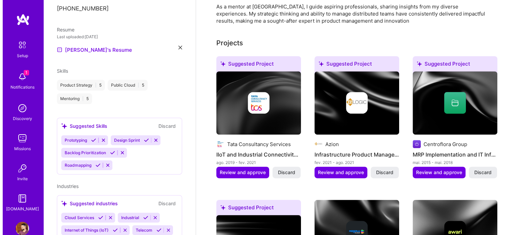
scroll to position [271, 0]
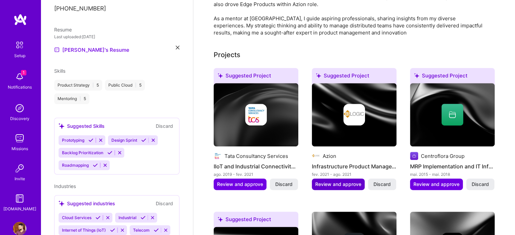
click at [348, 181] on span "Review and approve" at bounding box center [338, 184] width 46 height 7
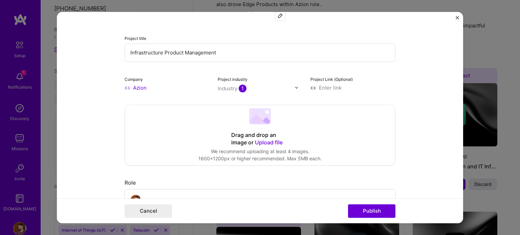
scroll to position [102, 0]
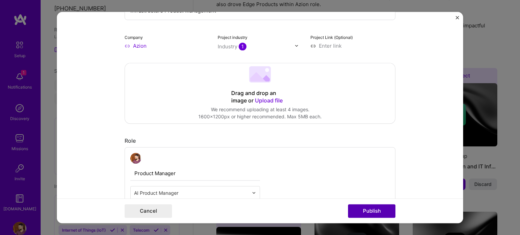
click at [367, 212] on button "Publish" at bounding box center [371, 212] width 47 height 14
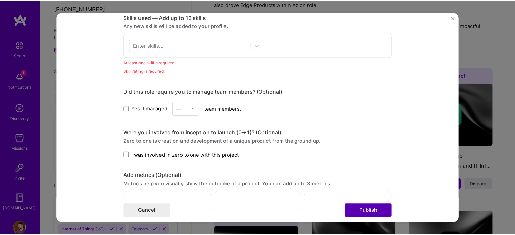
scroll to position [338, 0]
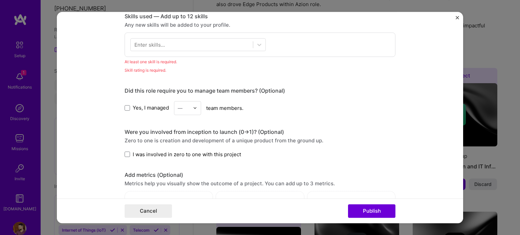
click at [140, 43] on div "Enter skills..." at bounding box center [149, 44] width 30 height 7
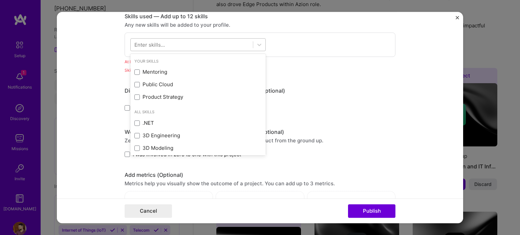
click at [162, 44] on div at bounding box center [192, 44] width 122 height 11
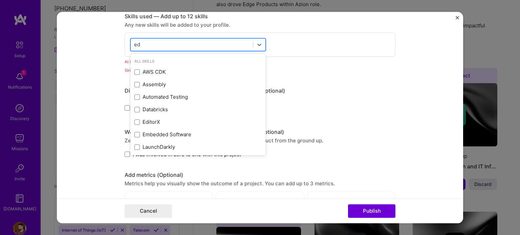
type input "e"
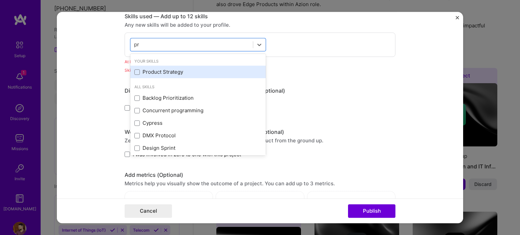
click at [163, 73] on div "Product Strategy" at bounding box center [197, 72] width 127 height 7
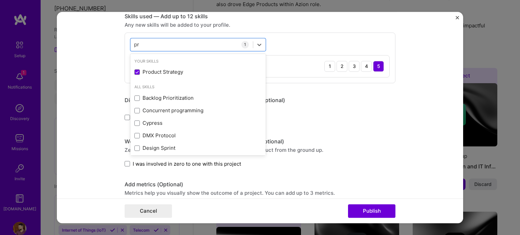
type input "pr"
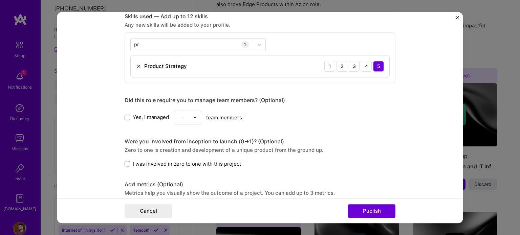
click at [328, 85] on div "Editing suggested project This project is suggested based on your LinkedIn, res…" at bounding box center [260, 85] width 271 height 794
drag, startPoint x: 373, startPoint y: 210, endPoint x: 135, endPoint y: 130, distance: 251.6
click at [144, 135] on form "Editing suggested project This project is suggested based on your LinkedIn, res…" at bounding box center [260, 118] width 406 height 212
click at [125, 115] on span at bounding box center [127, 117] width 5 height 5
click at [0, 0] on input "Yes, I managed" at bounding box center [0, 0] width 0 height 0
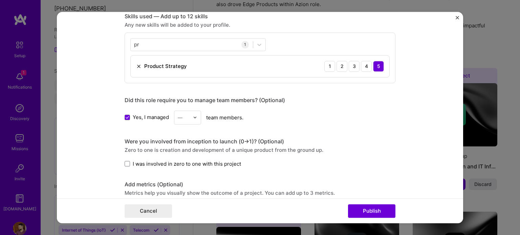
click at [180, 116] on input "text" at bounding box center [184, 117] width 12 height 7
click at [184, 154] on div "3" at bounding box center [187, 160] width 23 height 13
click at [359, 209] on button "Publish" at bounding box center [371, 212] width 47 height 14
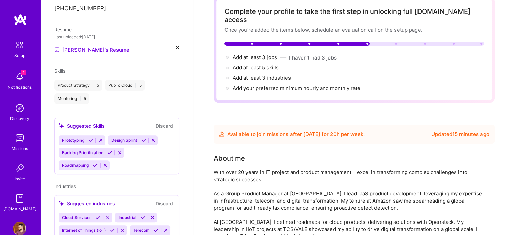
scroll to position [0, 0]
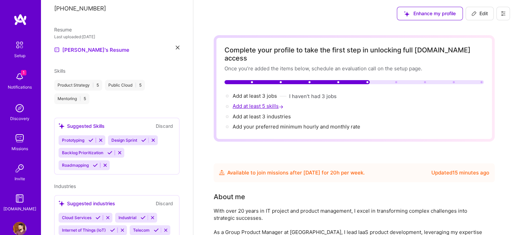
click at [261, 103] on span "Add at least 5 skills →" at bounding box center [259, 106] width 52 height 6
select select "BR"
select select "Future Date"
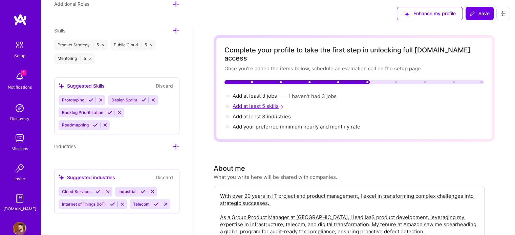
scroll to position [482, 0]
click at [257, 93] on span "Add at least 3 jobs →" at bounding box center [258, 96] width 50 height 6
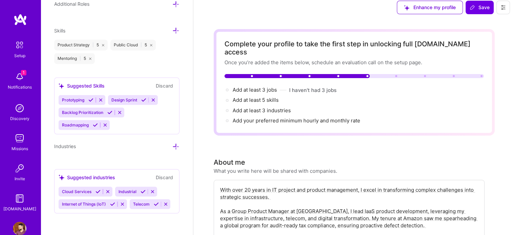
scroll to position [0, 0]
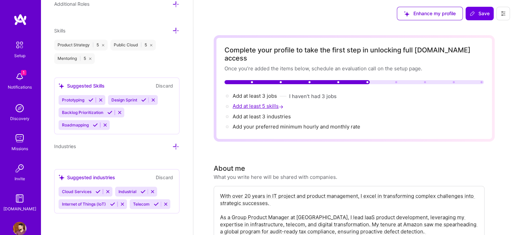
click at [256, 103] on span "Add at least 5 skills →" at bounding box center [259, 106] width 52 height 6
click at [258, 113] on div "Add at least 3 industries →" at bounding box center [262, 116] width 58 height 7
click at [258, 113] on span "Add at least 3 industries →" at bounding box center [265, 116] width 64 height 6
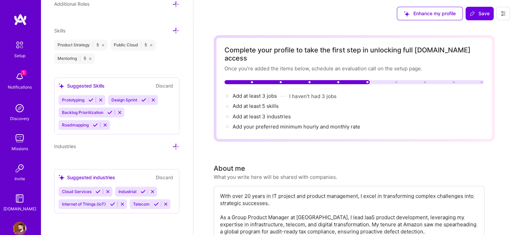
click at [91, 98] on icon at bounding box center [90, 100] width 5 height 5
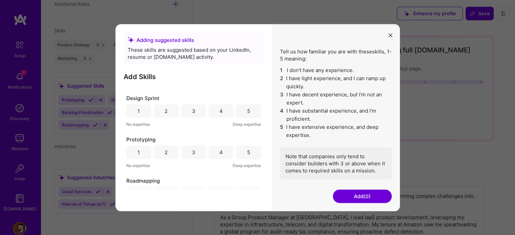
scroll to position [51, 0]
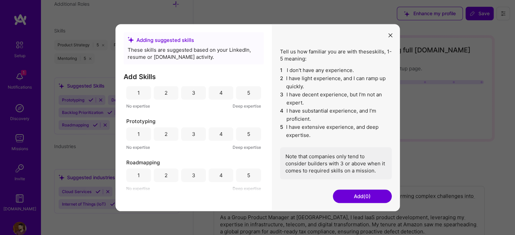
click at [247, 175] on div "5" at bounding box center [248, 175] width 3 height 7
click at [241, 133] on div "5" at bounding box center [248, 134] width 25 height 14
click at [247, 92] on div "5" at bounding box center [248, 92] width 3 height 7
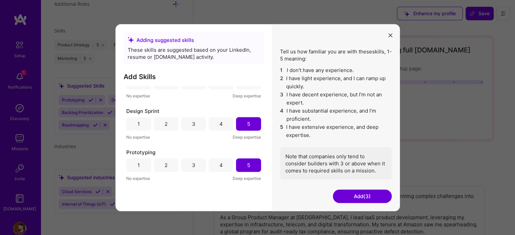
scroll to position [0, 0]
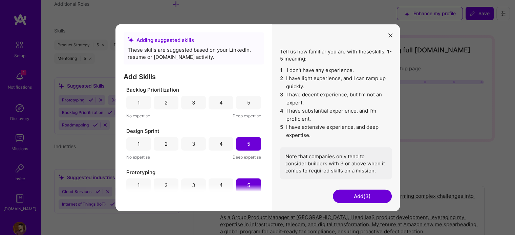
click at [247, 102] on div "5" at bounding box center [248, 102] width 3 height 7
click at [354, 197] on button "Add (4)" at bounding box center [362, 197] width 59 height 14
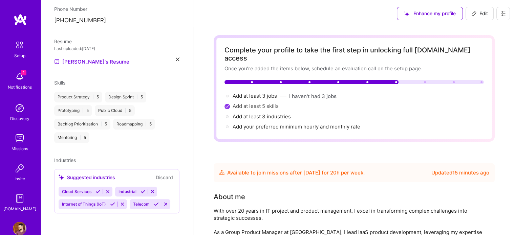
scroll to position [189, 0]
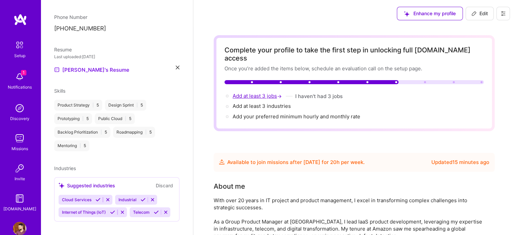
click at [257, 93] on span "Add at least 3 jobs →" at bounding box center [258, 96] width 50 height 6
select select "BR"
select select "Future Date"
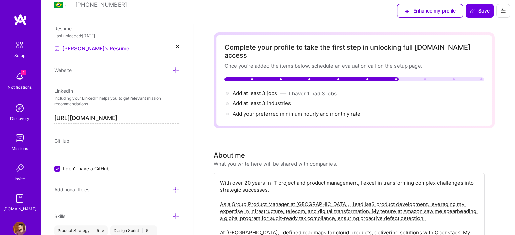
scroll to position [0, 0]
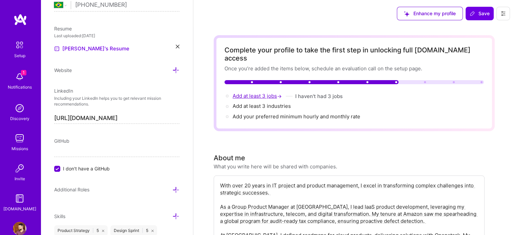
click at [256, 93] on span "Add at least 3 jobs →" at bounding box center [258, 96] width 50 height 6
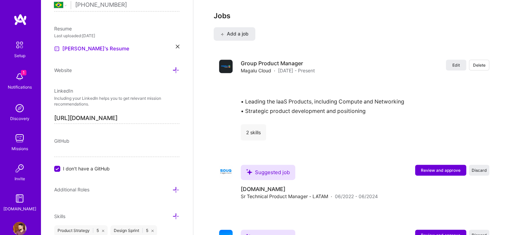
scroll to position [1018, 0]
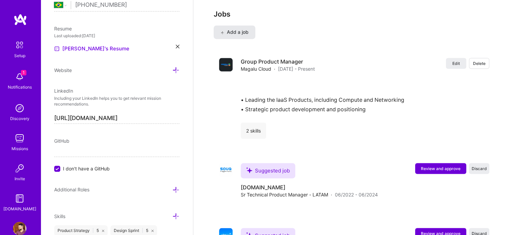
click at [237, 29] on span "Add a job" at bounding box center [234, 32] width 28 height 7
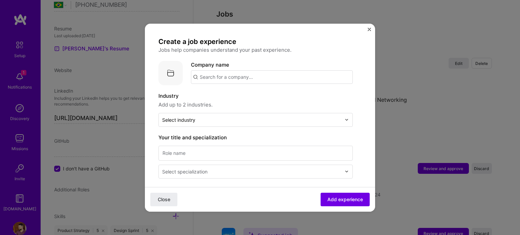
click at [369, 28] on img "Close" at bounding box center [369, 29] width 3 height 3
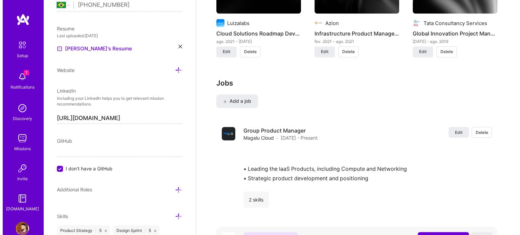
scroll to position [1045, 0]
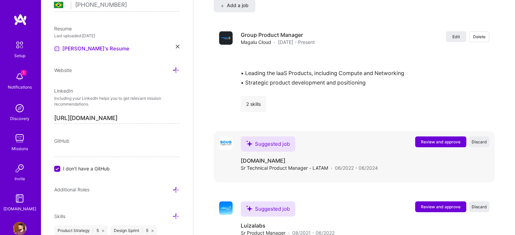
click at [434, 139] on span "Review and approve" at bounding box center [441, 142] width 40 height 6
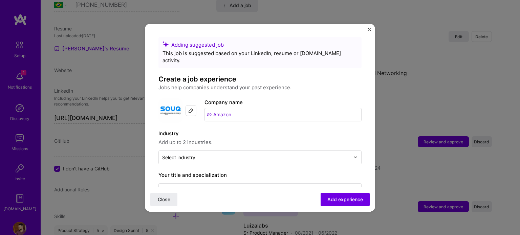
click at [194, 106] on div at bounding box center [191, 110] width 11 height 11
click at [245, 108] on input "Amazon" at bounding box center [283, 115] width 157 height 14
drag, startPoint x: 239, startPoint y: 108, endPoint x: 196, endPoint y: 105, distance: 43.1
click at [196, 105] on div "Company logo Company name Amazon" at bounding box center [259, 111] width 203 height 24
type input "Amazon"
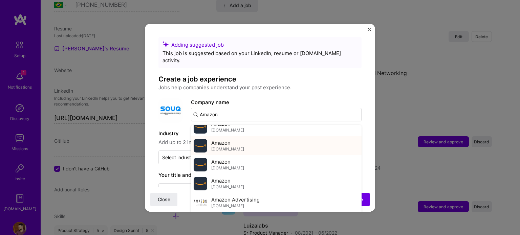
scroll to position [34, 0]
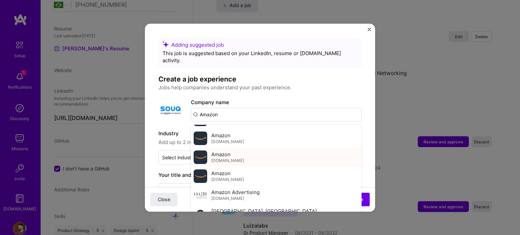
click at [246, 153] on div "Amazon amazon.com" at bounding box center [276, 157] width 171 height 19
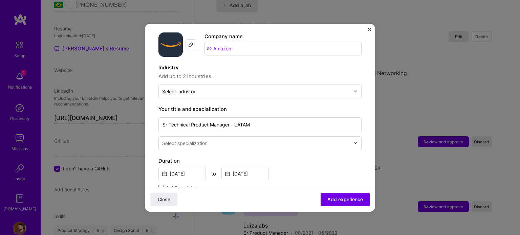
scroll to position [68, 0]
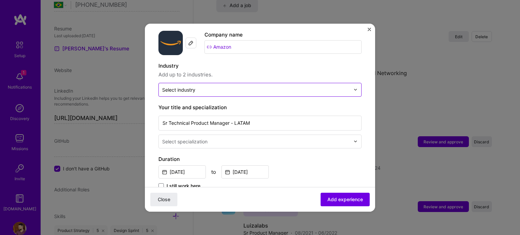
click at [236, 86] on input "text" at bounding box center [256, 89] width 188 height 7
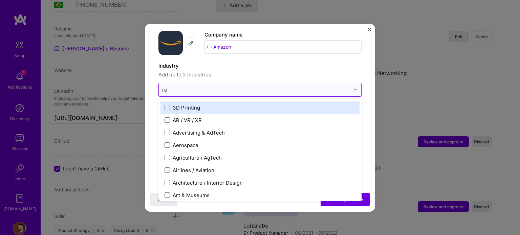
type input "ret"
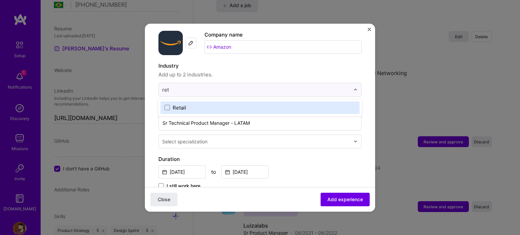
click at [231, 104] on label "Retail" at bounding box center [260, 107] width 191 height 7
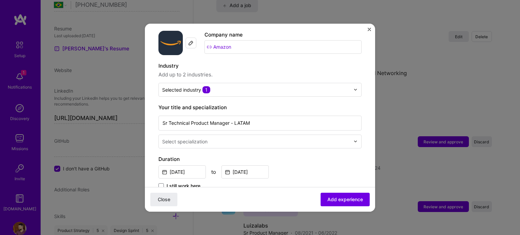
click at [150, 100] on form "Adding suggested job This job is suggested based on your LinkedIn, resume or A.…" at bounding box center [260, 225] width 230 height 511
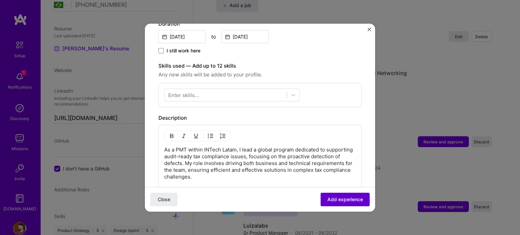
click at [331, 199] on span "Add experience" at bounding box center [345, 199] width 36 height 7
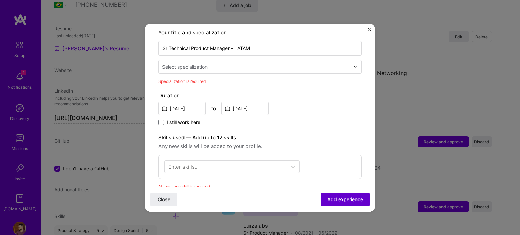
scroll to position [140, 0]
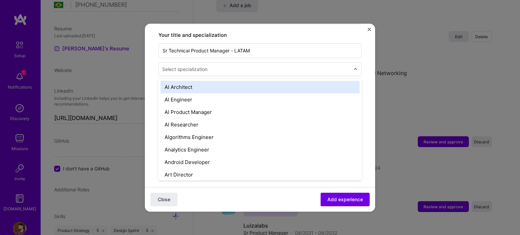
click at [198, 66] on div "Select specialization" at bounding box center [184, 69] width 45 height 7
type input "prod"
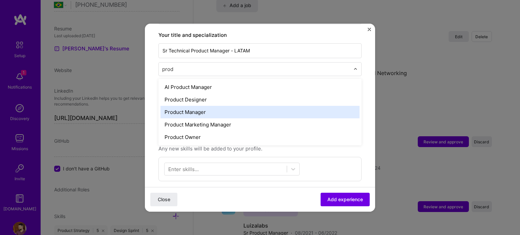
click at [199, 106] on div "Product Manager" at bounding box center [259, 112] width 199 height 13
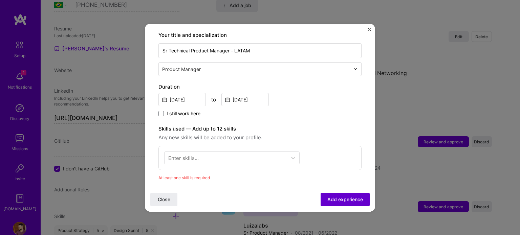
click at [330, 198] on span "Add experience" at bounding box center [345, 199] width 36 height 7
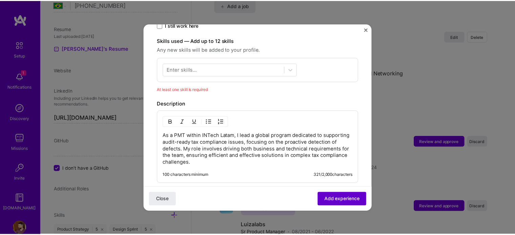
scroll to position [234, 0]
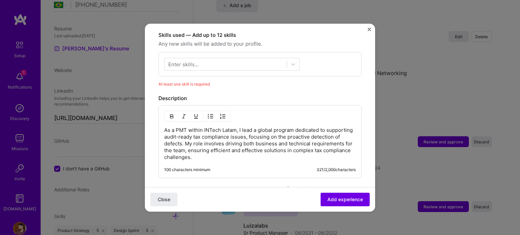
click at [197, 61] on div "Enter skills..." at bounding box center [183, 64] width 30 height 7
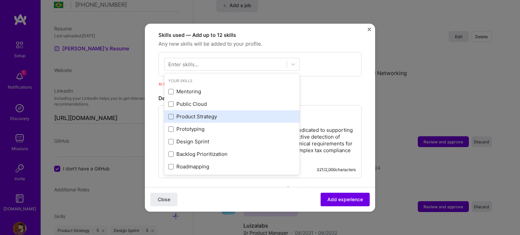
click at [218, 113] on div "Product Strategy" at bounding box center [231, 116] width 127 height 7
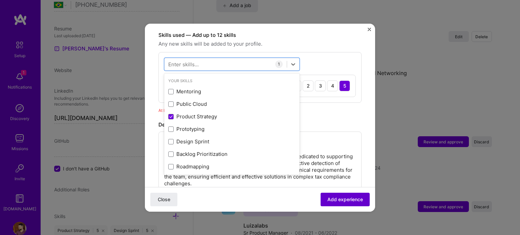
click at [349, 197] on span "Add experience" at bounding box center [345, 199] width 36 height 7
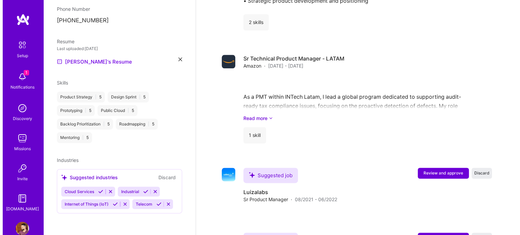
scroll to position [910, 0]
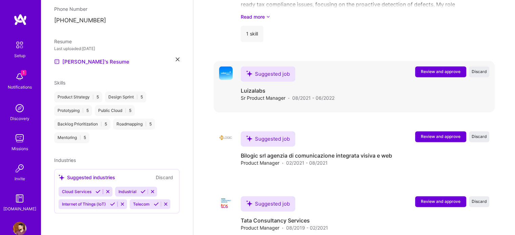
click at [427, 69] on span "Review and approve" at bounding box center [441, 72] width 40 height 6
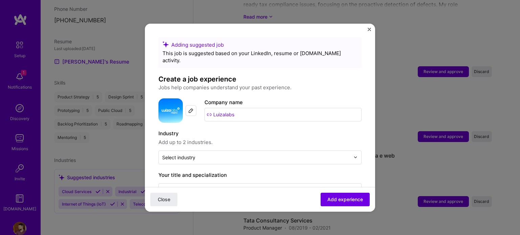
click at [243, 108] on input "Luizalabs" at bounding box center [283, 115] width 157 height 14
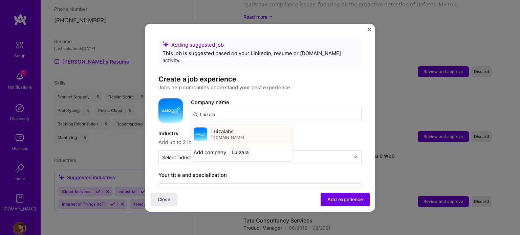
click at [239, 126] on div "Luizalabs luizalabs.com" at bounding box center [242, 134] width 102 height 19
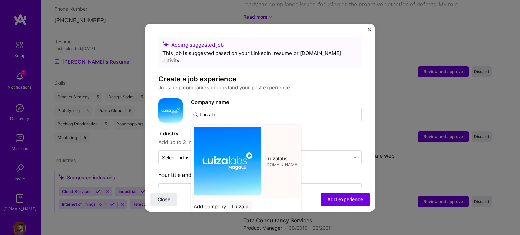
type input "Luizalabs"
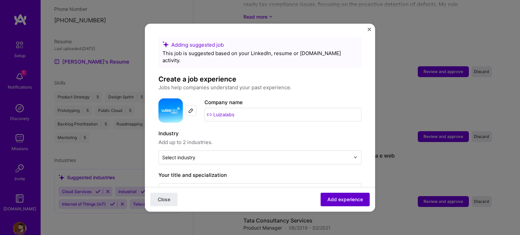
click at [337, 199] on span "Add experience" at bounding box center [345, 199] width 36 height 7
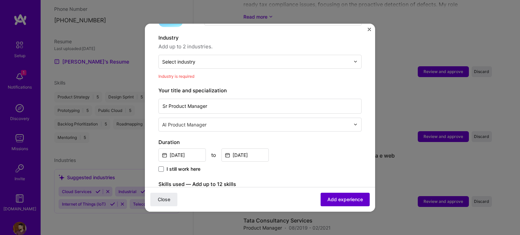
scroll to position [99, 0]
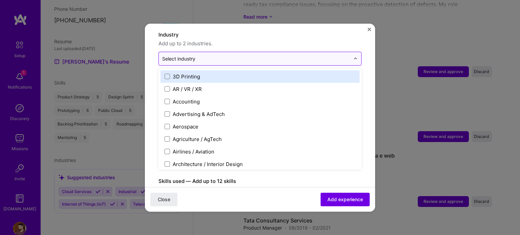
click at [225, 55] on input "text" at bounding box center [256, 58] width 188 height 7
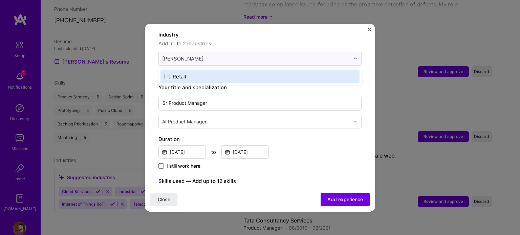
drag, startPoint x: 184, startPoint y: 47, endPoint x: 148, endPoint y: 47, distance: 36.6
click at [148, 47] on form "Adding suggested job This job is suggested based on your LinkedIn, resume or A.…" at bounding box center [260, 204] width 230 height 533
type input "cloud"
click at [176, 73] on div "Cloud Services" at bounding box center [191, 76] width 37 height 7
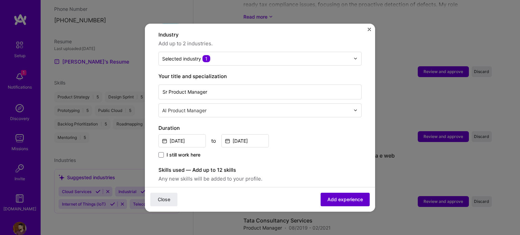
click at [340, 202] on span "Add experience" at bounding box center [345, 199] width 36 height 7
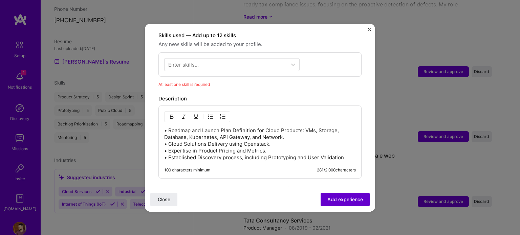
scroll to position [234, 0]
click at [228, 59] on div at bounding box center [226, 64] width 122 height 11
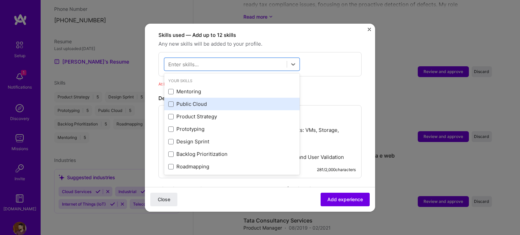
click at [212, 101] on div "Public Cloud" at bounding box center [231, 104] width 127 height 7
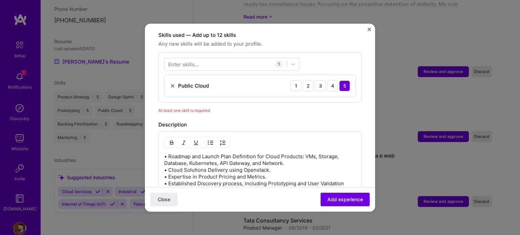
click at [268, 206] on div "Close Add experience" at bounding box center [260, 199] width 230 height 25
click at [327, 197] on span "Add experience" at bounding box center [345, 199] width 36 height 7
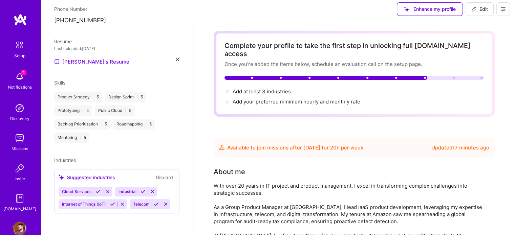
scroll to position [0, 0]
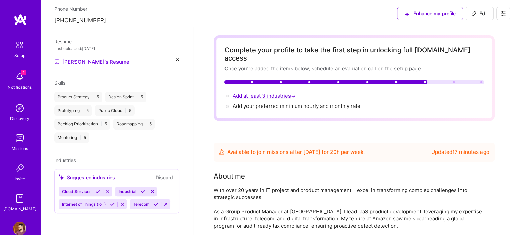
click at [271, 93] on span "Add at least 3 industries →" at bounding box center [265, 96] width 64 height 6
select select "BR"
select select "Future Date"
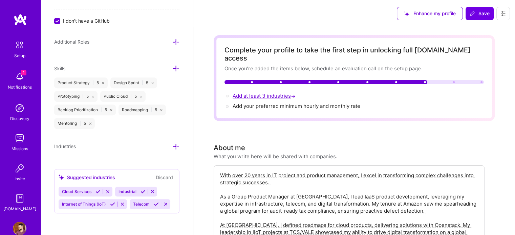
scroll to position [445, 0]
click at [99, 189] on icon at bounding box center [97, 191] width 5 height 5
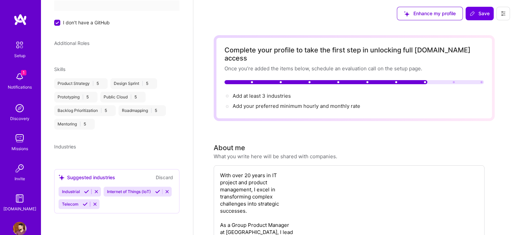
scroll to position [216, 0]
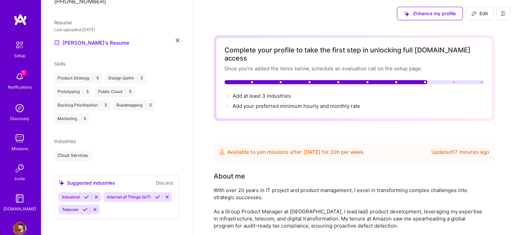
click at [87, 195] on icon at bounding box center [86, 197] width 5 height 5
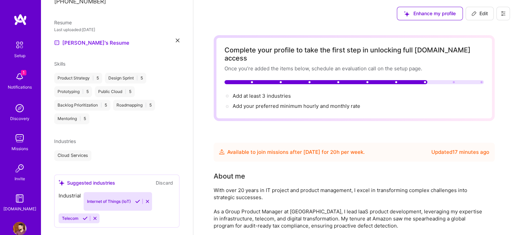
scroll to position [213, 0]
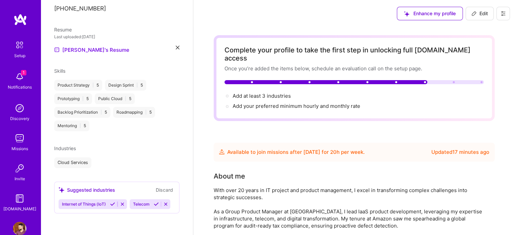
click at [112, 202] on icon at bounding box center [112, 204] width 5 height 5
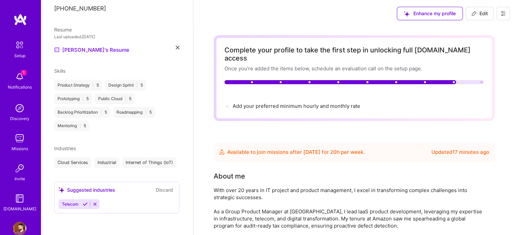
click at [84, 203] on icon at bounding box center [85, 204] width 5 height 5
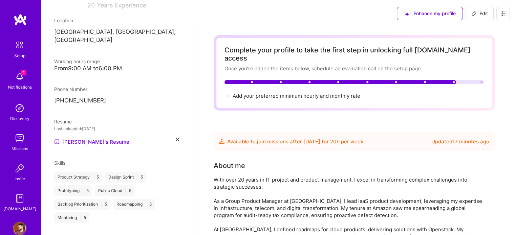
scroll to position [39, 0]
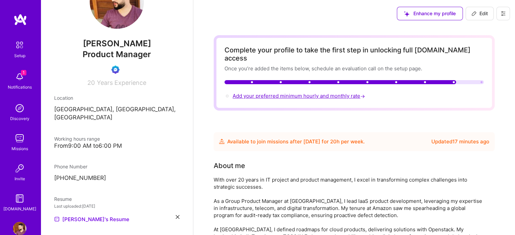
click at [256, 93] on span "Add your preferred minimum hourly and monthly rate →" at bounding box center [300, 96] width 134 height 6
select select "BR"
select select "Future Date"
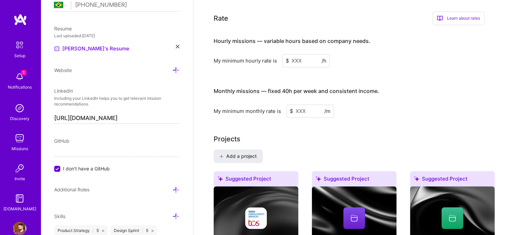
scroll to position [437, 0]
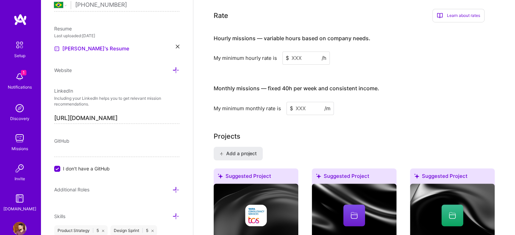
drag, startPoint x: 308, startPoint y: 49, endPoint x: 284, endPoint y: 50, distance: 24.0
click at [284, 51] on input at bounding box center [305, 57] width 47 height 13
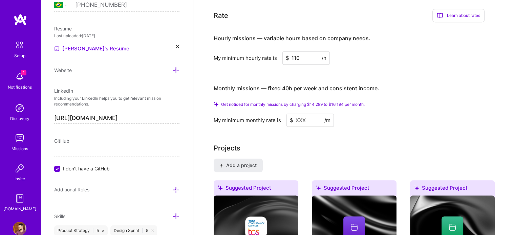
type input "110"
drag, startPoint x: 307, startPoint y: 110, endPoint x: 296, endPoint y: 110, distance: 10.5
click at [296, 114] on input at bounding box center [309, 120] width 47 height 13
click at [234, 102] on span "Get noticed for monthly missions by charging $14 289 to $16 194 per month." at bounding box center [293, 104] width 144 height 5
click at [478, 80] on h3 "Monthly missions — fixed 40h per week and consistent income." at bounding box center [349, 88] width 271 height 21
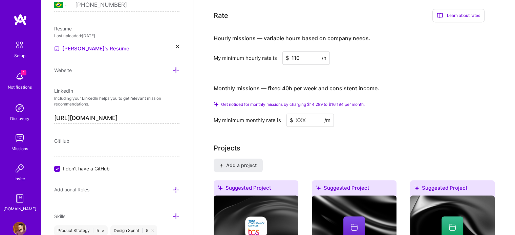
drag, startPoint x: 309, startPoint y: 109, endPoint x: 294, endPoint y: 109, distance: 15.6
click at [294, 114] on input at bounding box center [309, 120] width 47 height 13
drag, startPoint x: 307, startPoint y: 111, endPoint x: 288, endPoint y: 109, distance: 19.0
click at [288, 114] on input at bounding box center [309, 120] width 47 height 13
drag, startPoint x: 297, startPoint y: 110, endPoint x: 283, endPoint y: 110, distance: 13.5
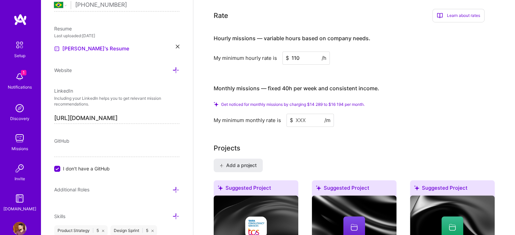
click at [283, 114] on div "My minimum monthly rate is $ /m" at bounding box center [349, 120] width 271 height 13
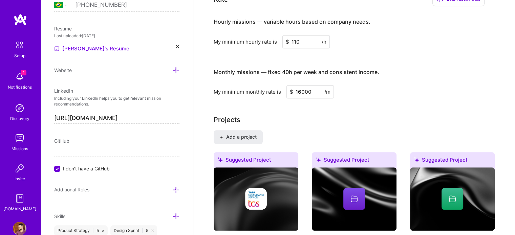
drag, startPoint x: 310, startPoint y: 90, endPoint x: 286, endPoint y: 90, distance: 24.0
click at [286, 90] on input "16000" at bounding box center [309, 91] width 47 height 13
type input "15000"
drag, startPoint x: 302, startPoint y: 40, endPoint x: 278, endPoint y: 43, distance: 24.2
click at [278, 43] on div "My minimum hourly rate is $ 110 /h" at bounding box center [349, 41] width 271 height 13
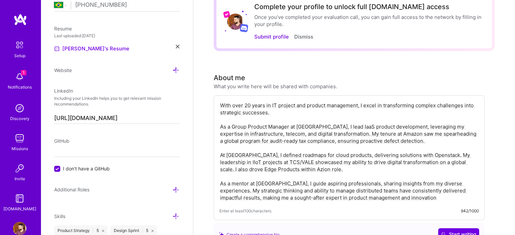
scroll to position [0, 0]
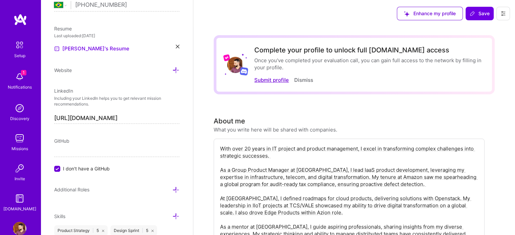
type input "100"
click at [280, 78] on button "Submit profile" at bounding box center [271, 80] width 35 height 7
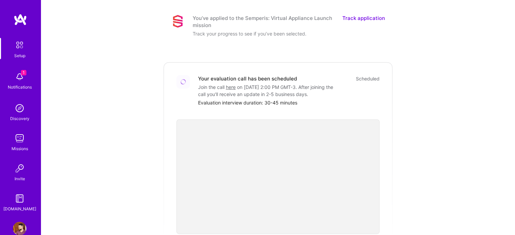
scroll to position [102, 0]
